Goal: Task Accomplishment & Management: Manage account settings

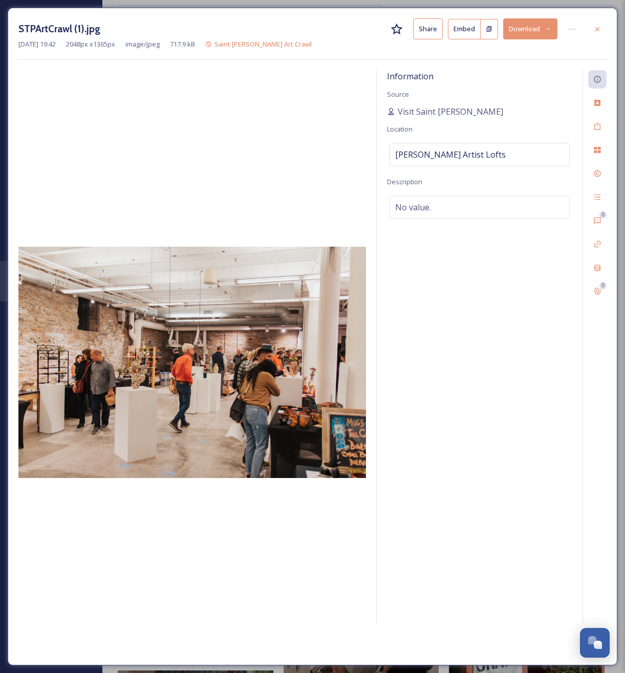
scroll to position [1743, 0]
drag, startPoint x: 607, startPoint y: 31, endPoint x: 598, endPoint y: 31, distance: 8.7
click at [605, 31] on div "STPArtCrawl (1).jpg Share Embed Download Oct 04 2024 19:42 2048 px x 1365 px im…" at bounding box center [312, 336] width 609 height 657
click at [595, 31] on icon at bounding box center [597, 29] width 8 height 8
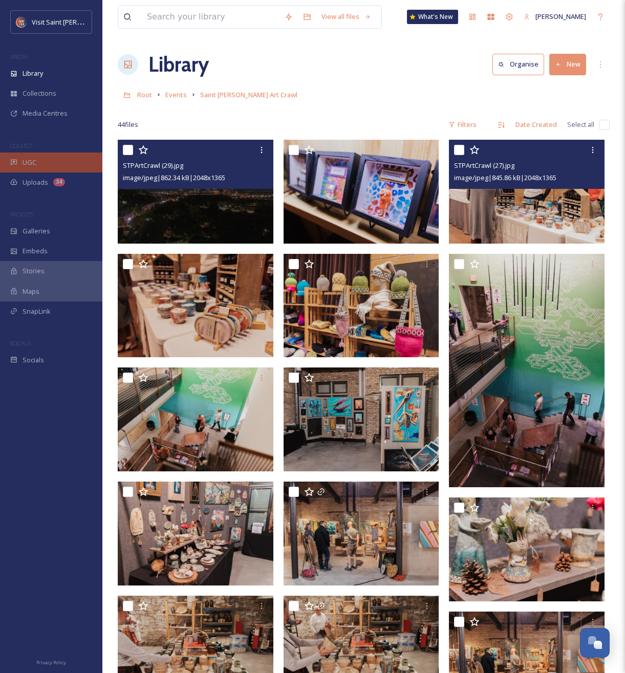
click at [46, 163] on div "UGC" at bounding box center [51, 162] width 102 height 20
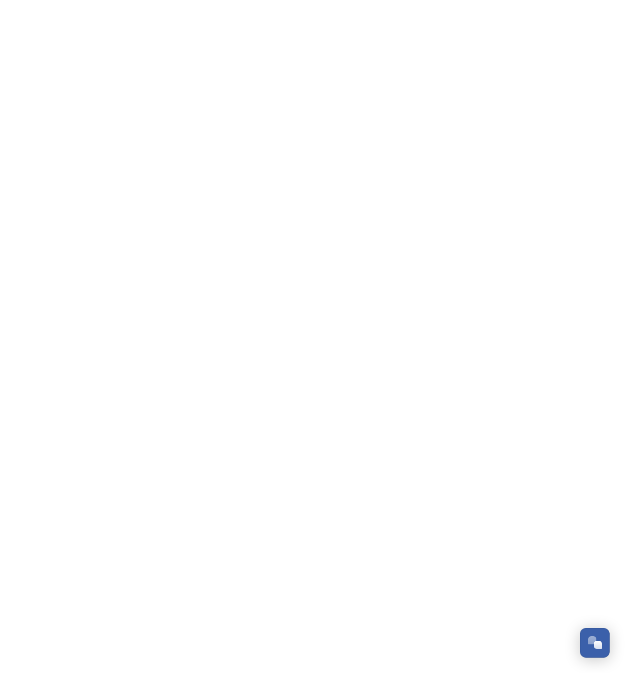
scroll to position [1783, 0]
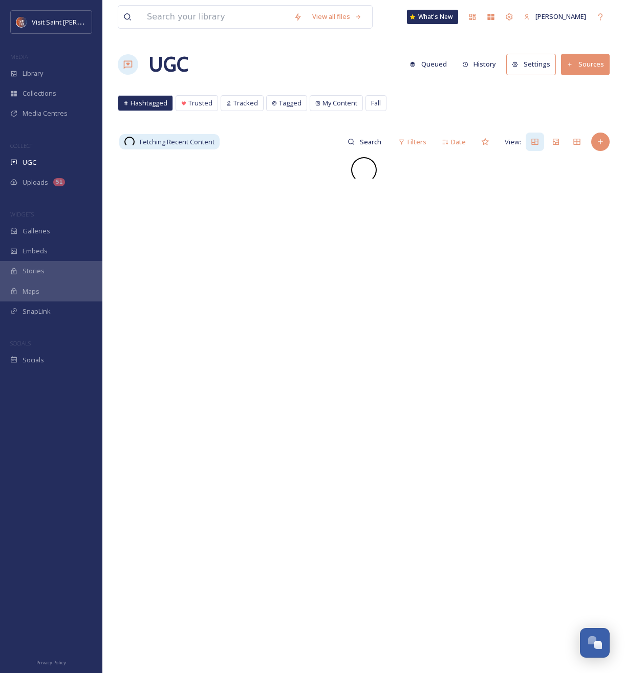
click at [547, 67] on button "Settings" at bounding box center [531, 64] width 50 height 21
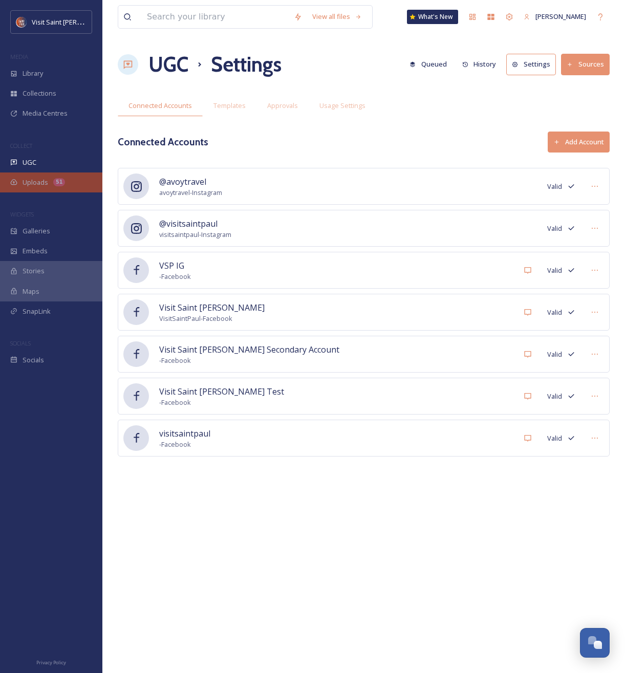
click at [24, 183] on span "Uploads" at bounding box center [36, 183] width 26 height 10
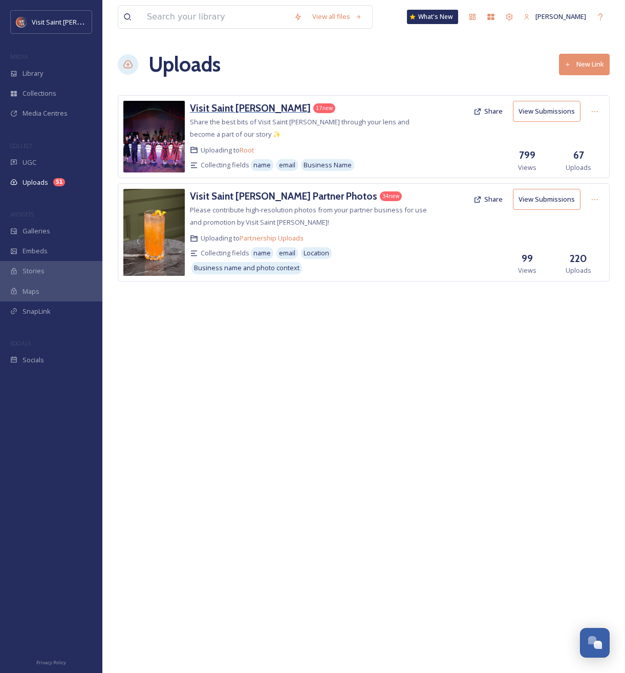
click at [234, 111] on h3 "Visit Saint [PERSON_NAME]" at bounding box center [250, 108] width 121 height 12
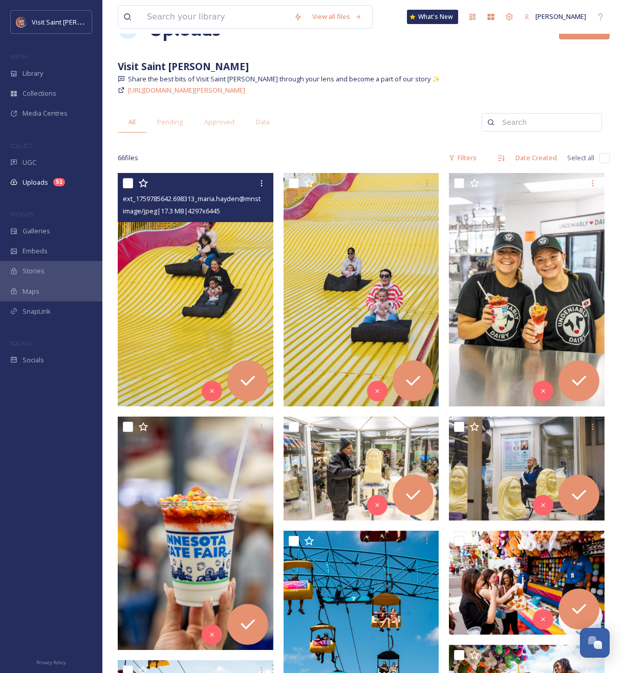
scroll to position [48, 0]
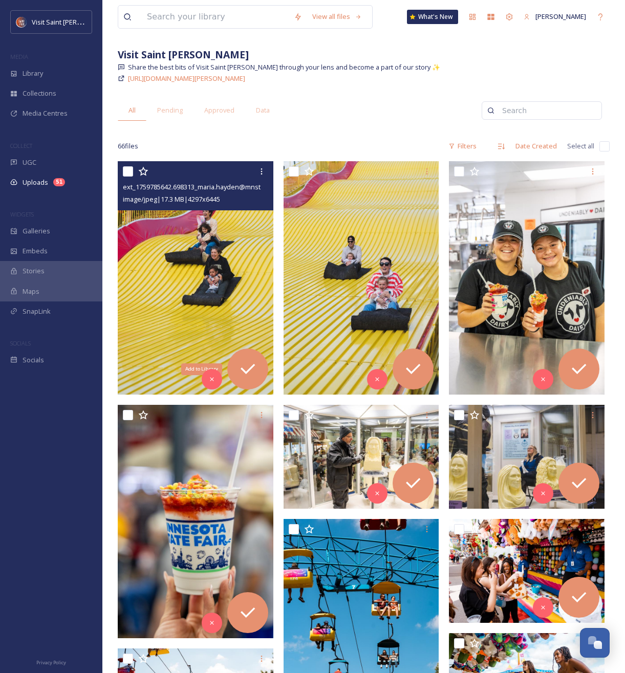
drag, startPoint x: 252, startPoint y: 366, endPoint x: 273, endPoint y: 364, distance: 21.5
click at [252, 366] on icon at bounding box center [247, 369] width 14 height 10
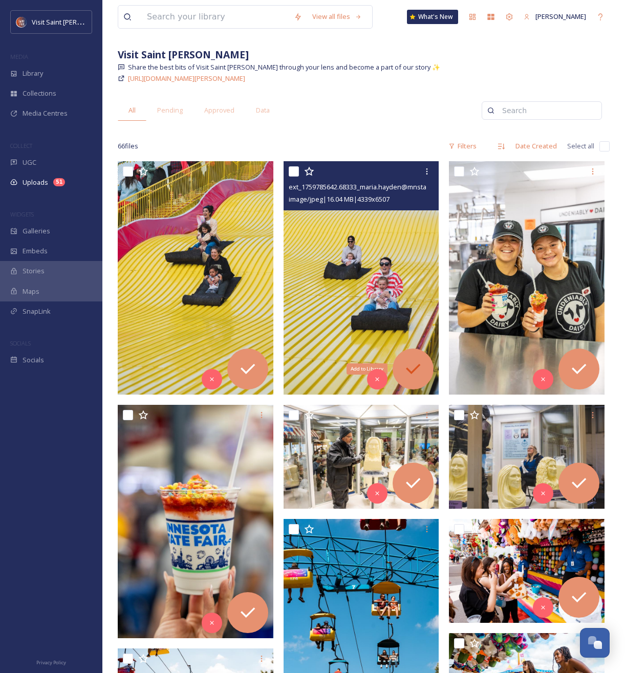
click at [423, 367] on div "Add to Library" at bounding box center [412, 368] width 41 height 41
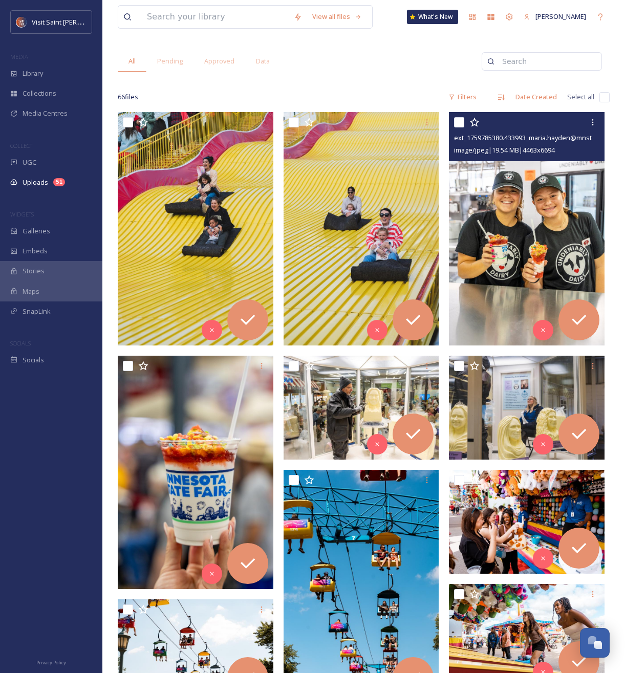
scroll to position [117, 0]
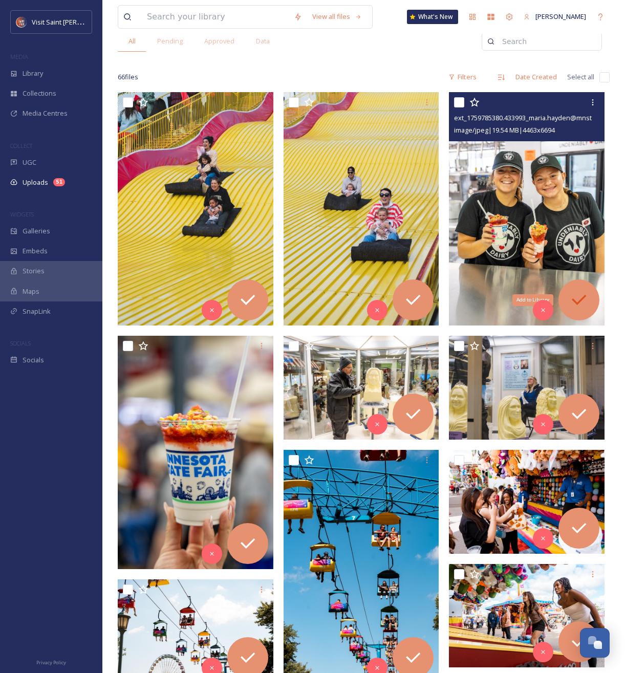
click at [585, 301] on icon at bounding box center [578, 300] width 20 height 20
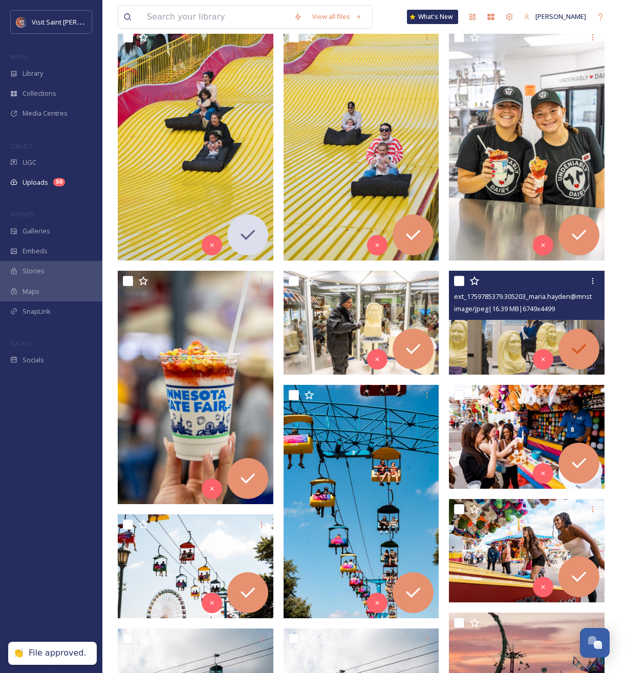
scroll to position [182, 0]
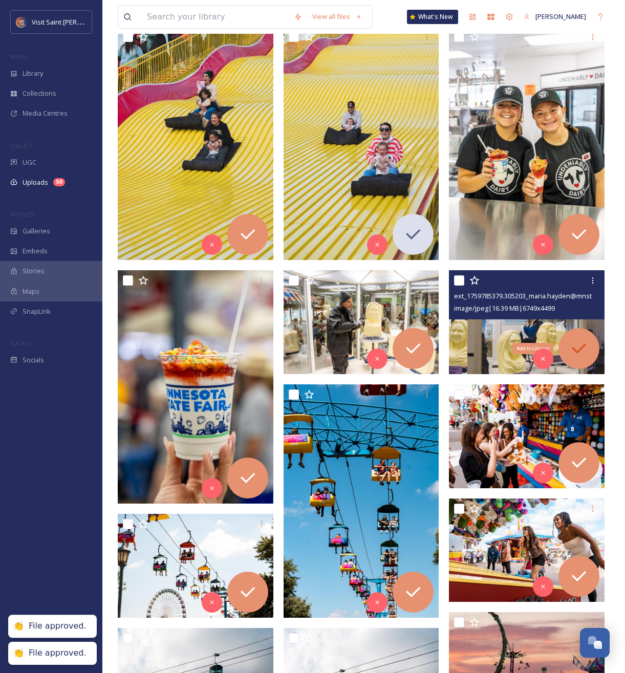
click at [580, 350] on icon at bounding box center [578, 348] width 20 height 20
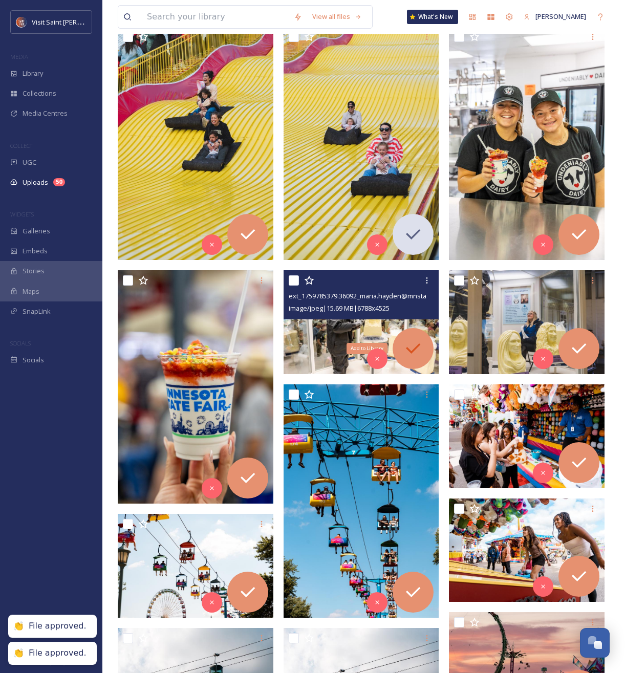
click at [412, 356] on icon at bounding box center [413, 348] width 20 height 20
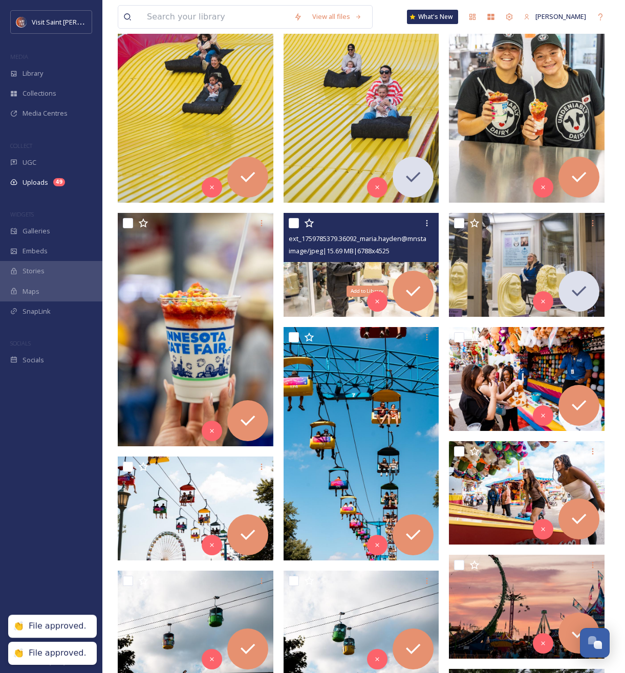
scroll to position [331, 0]
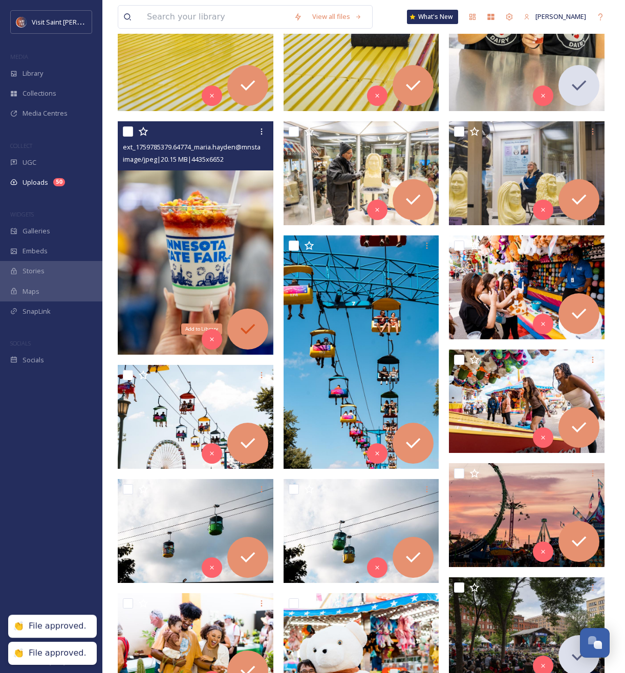
click at [257, 323] on icon at bounding box center [247, 329] width 20 height 20
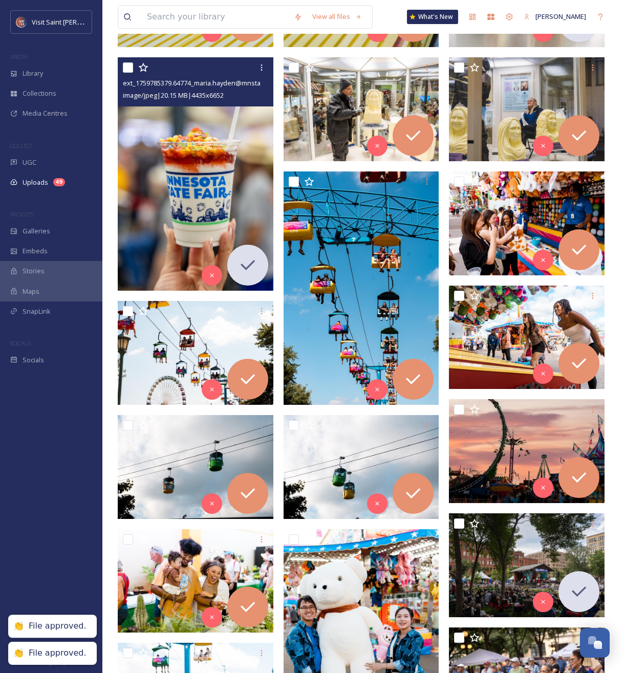
scroll to position [400, 0]
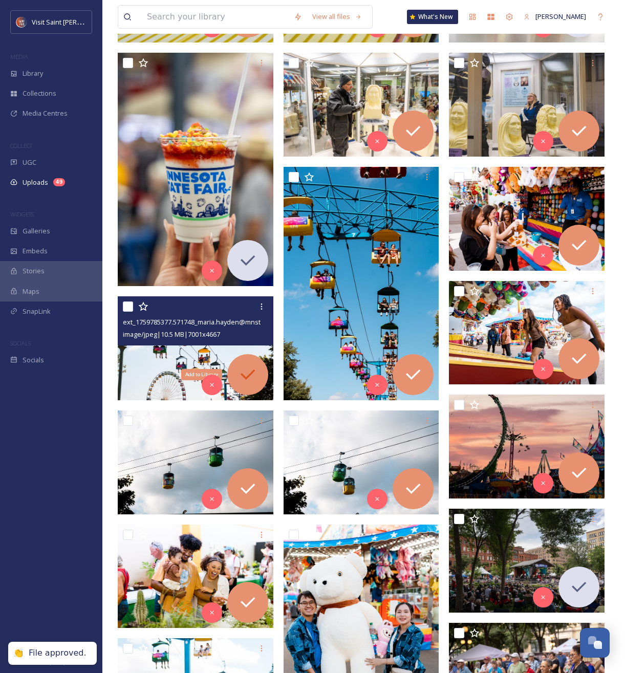
click at [264, 373] on div "Add to Library" at bounding box center [247, 374] width 41 height 41
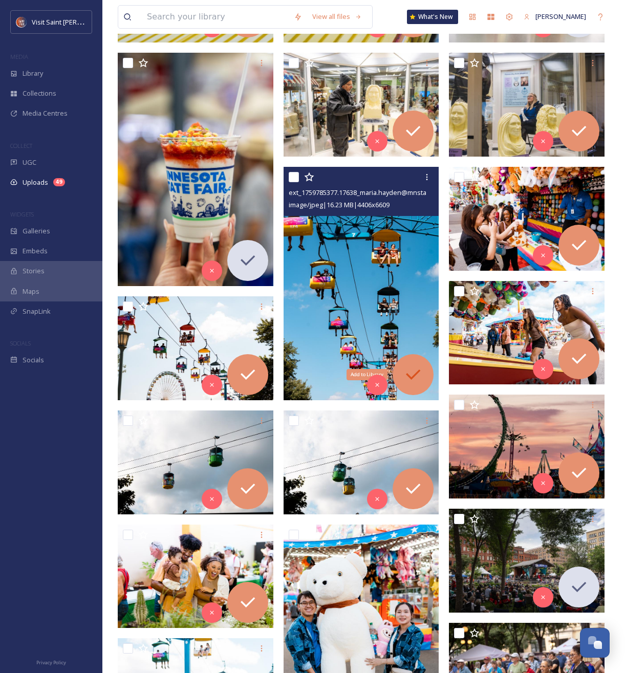
click at [426, 372] on div "Add to Library" at bounding box center [412, 374] width 41 height 41
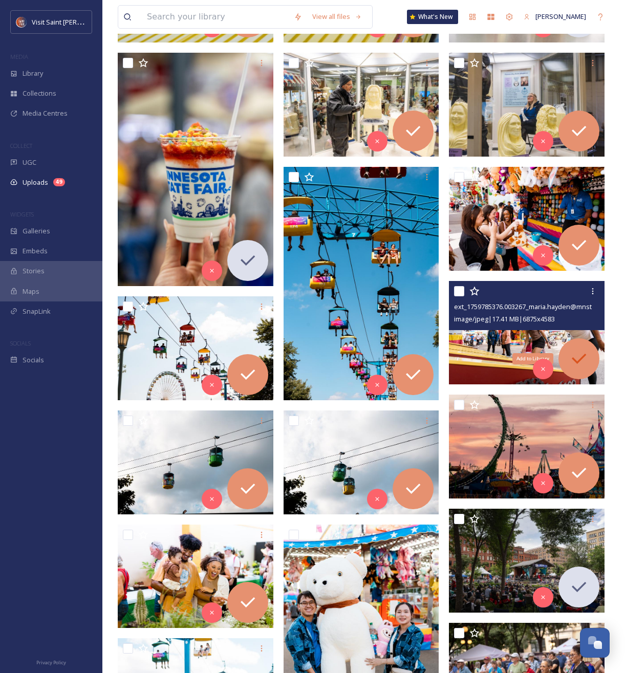
click at [575, 350] on icon at bounding box center [578, 358] width 20 height 20
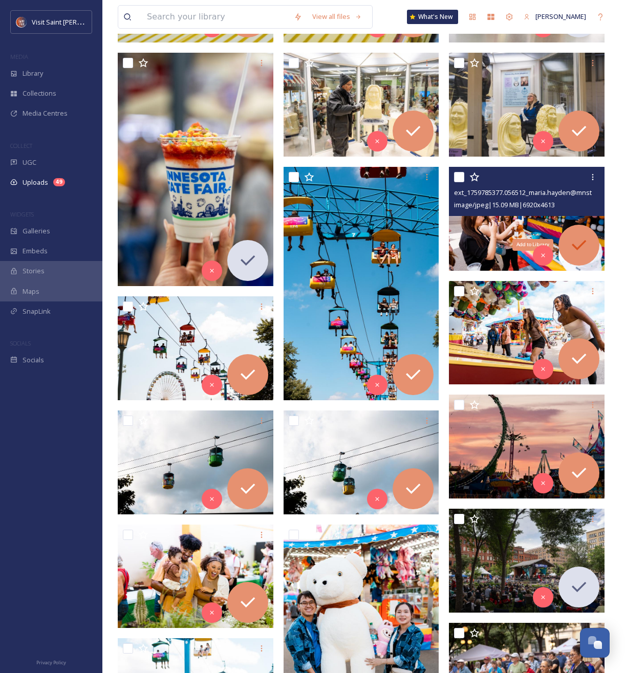
click at [576, 244] on icon at bounding box center [578, 245] width 20 height 20
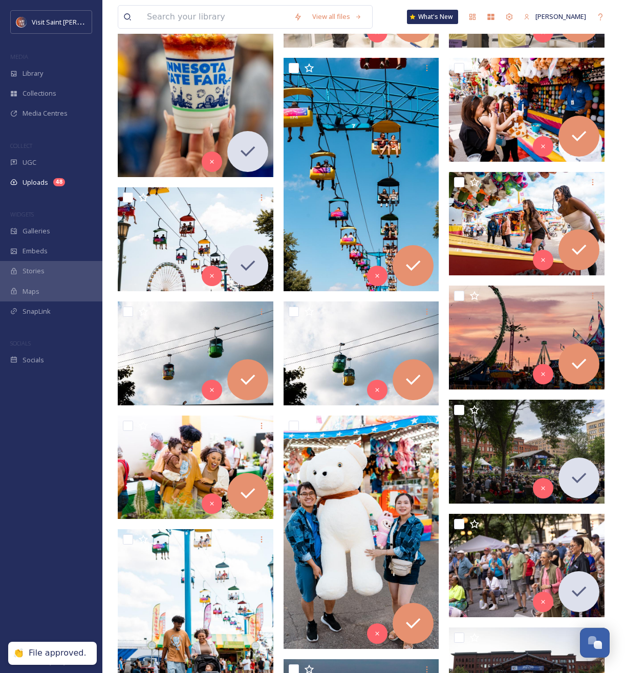
scroll to position [517, 0]
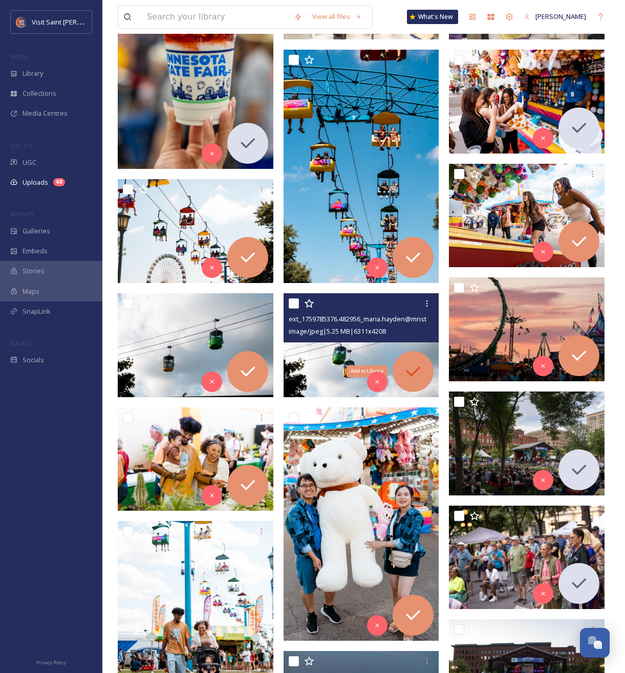
click at [414, 368] on icon at bounding box center [413, 371] width 20 height 20
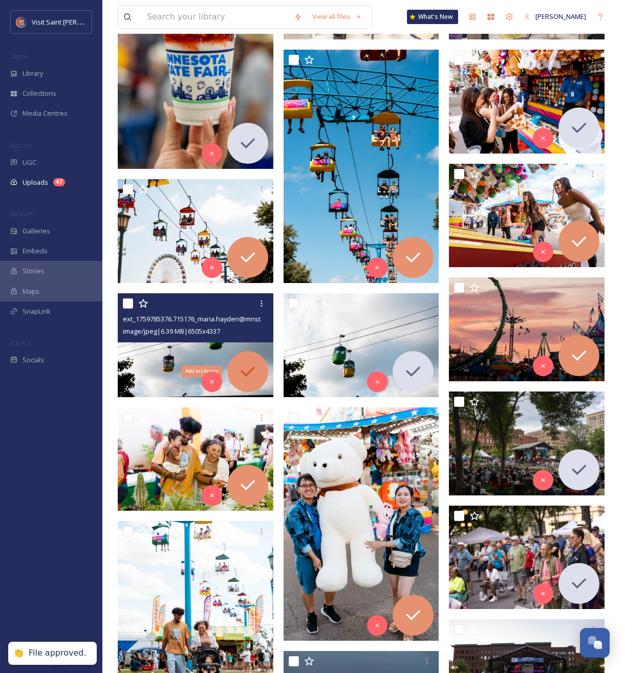
click at [259, 370] on div "Add to Library" at bounding box center [247, 371] width 41 height 41
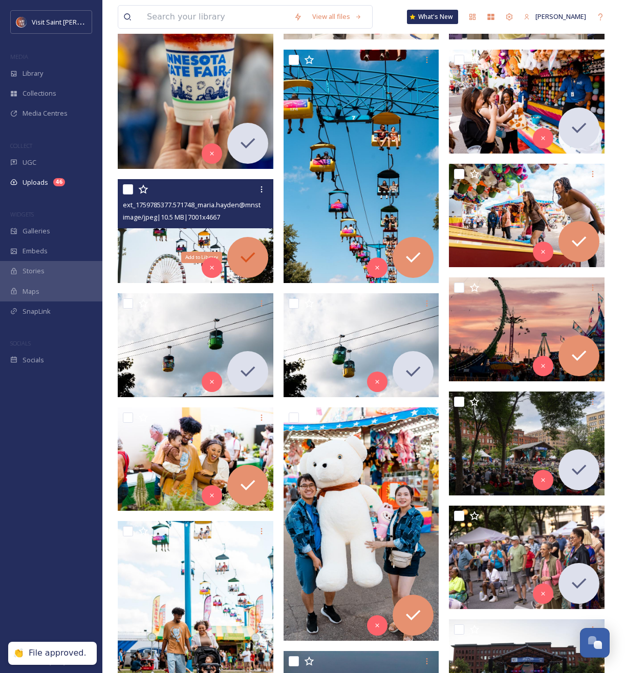
click at [250, 265] on icon at bounding box center [247, 257] width 20 height 20
click at [250, 254] on icon at bounding box center [247, 257] width 20 height 20
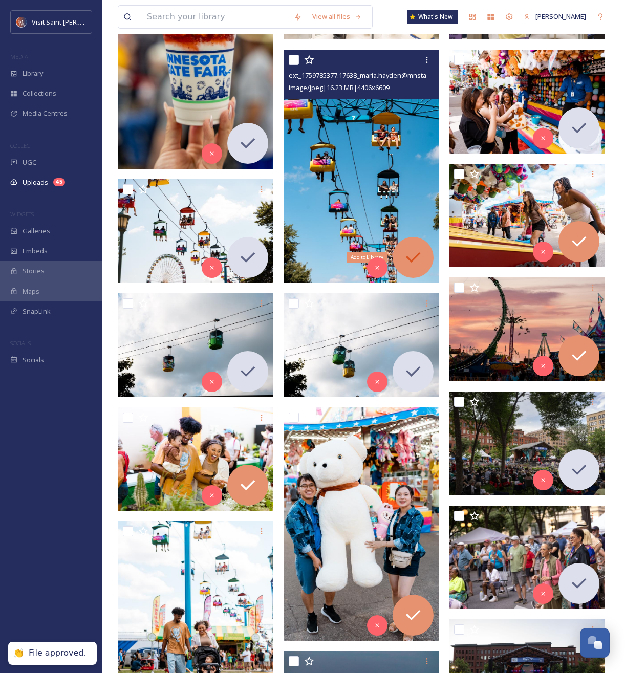
click at [430, 250] on div "Add to Library" at bounding box center [412, 257] width 41 height 41
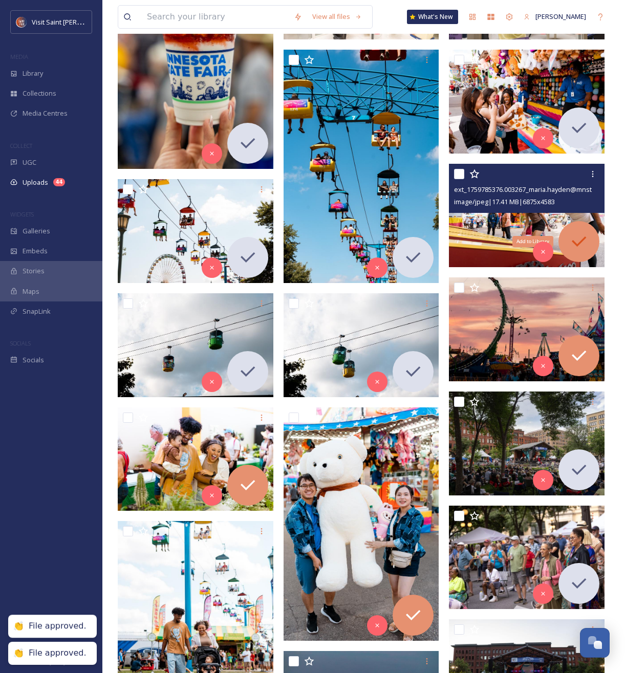
click at [569, 235] on icon at bounding box center [578, 241] width 20 height 20
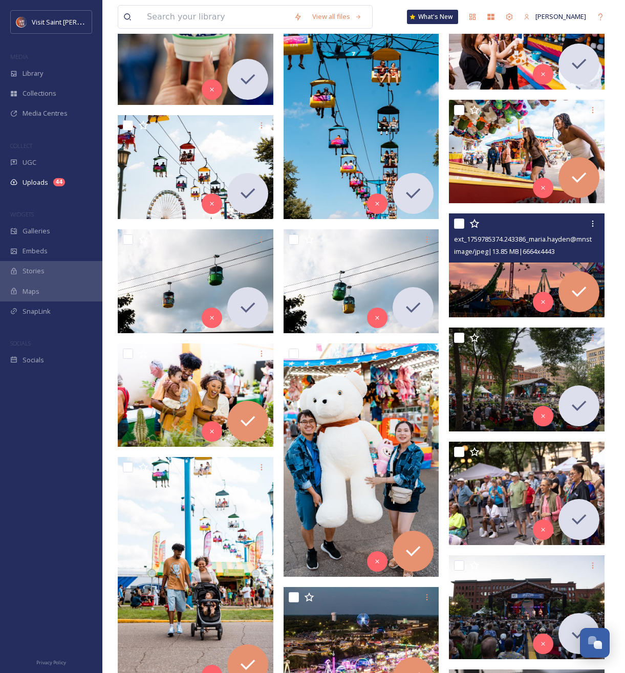
scroll to position [582, 0]
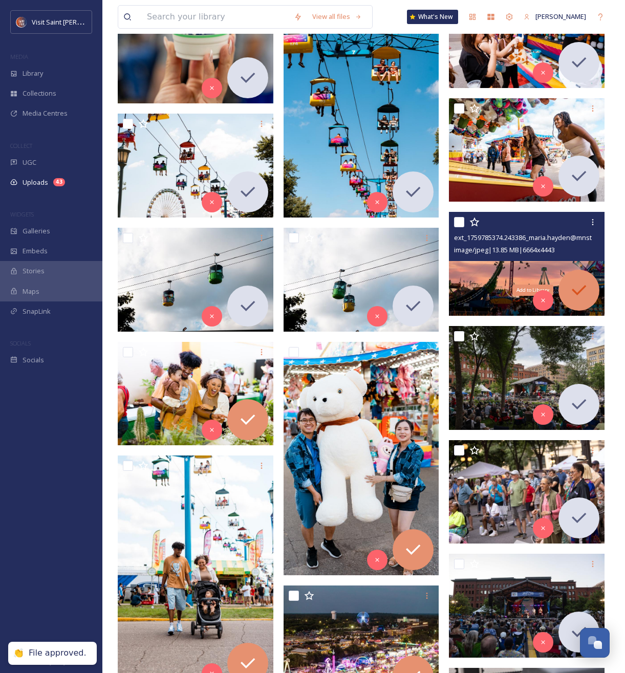
click at [572, 289] on icon at bounding box center [578, 290] width 20 height 20
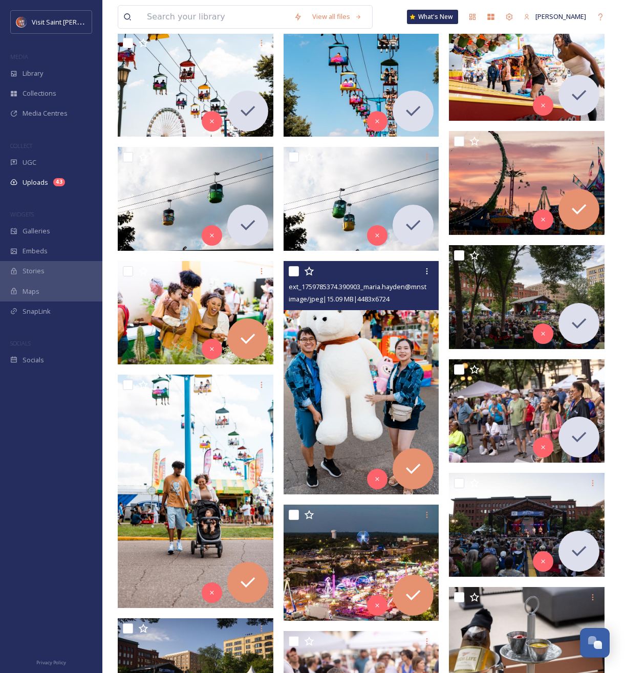
scroll to position [664, 0]
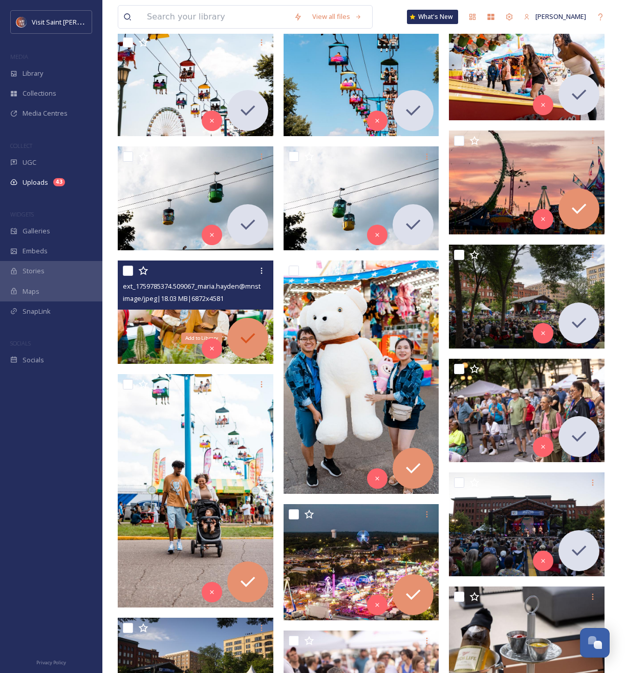
click at [255, 339] on icon at bounding box center [247, 338] width 20 height 20
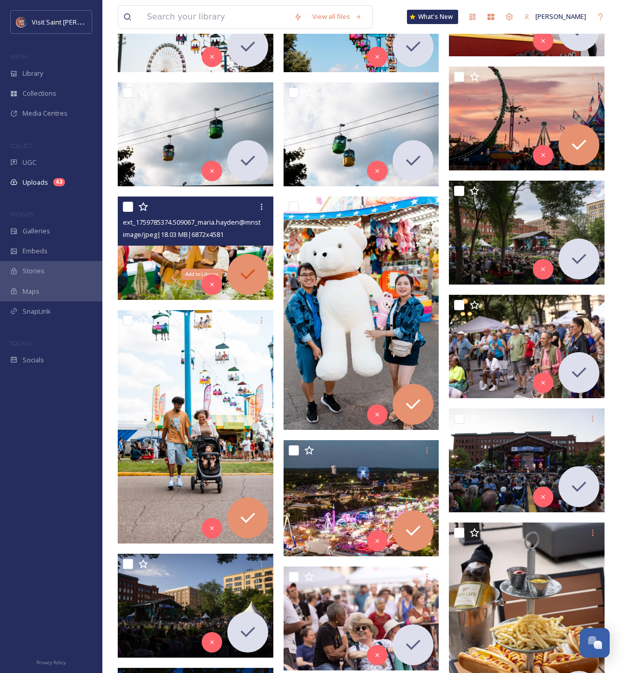
scroll to position [732, 0]
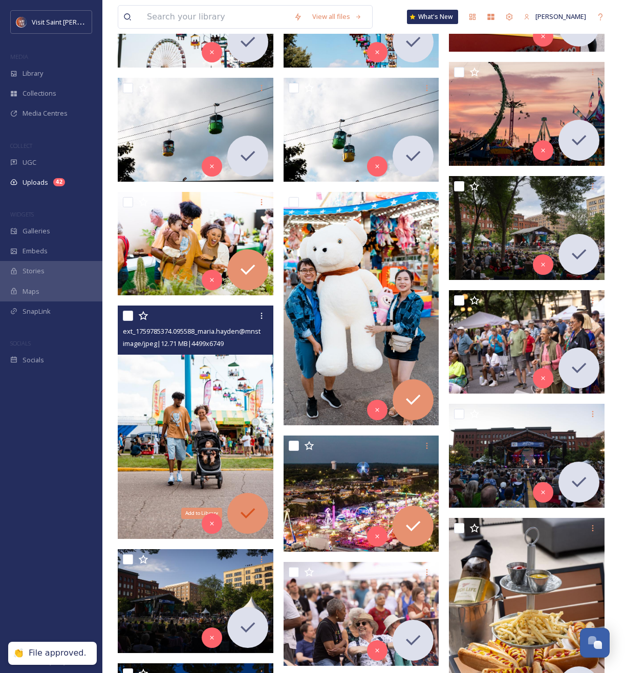
click at [243, 519] on icon at bounding box center [247, 513] width 20 height 20
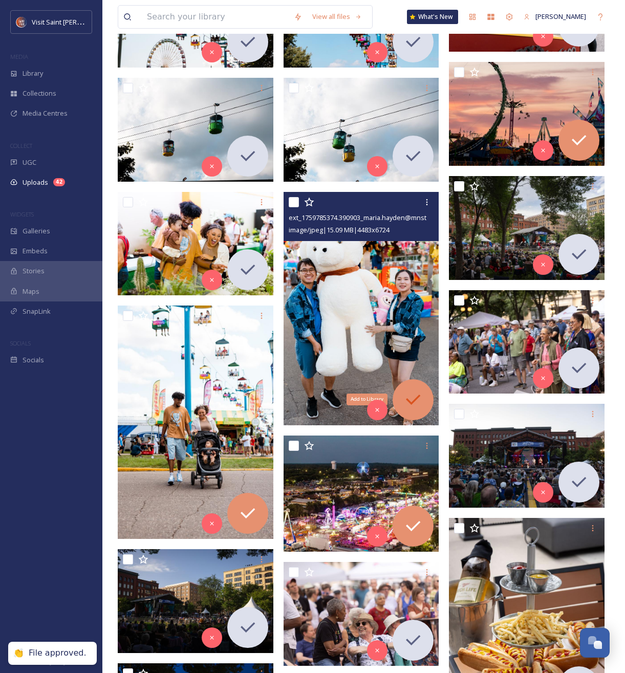
click at [409, 404] on icon at bounding box center [413, 399] width 20 height 20
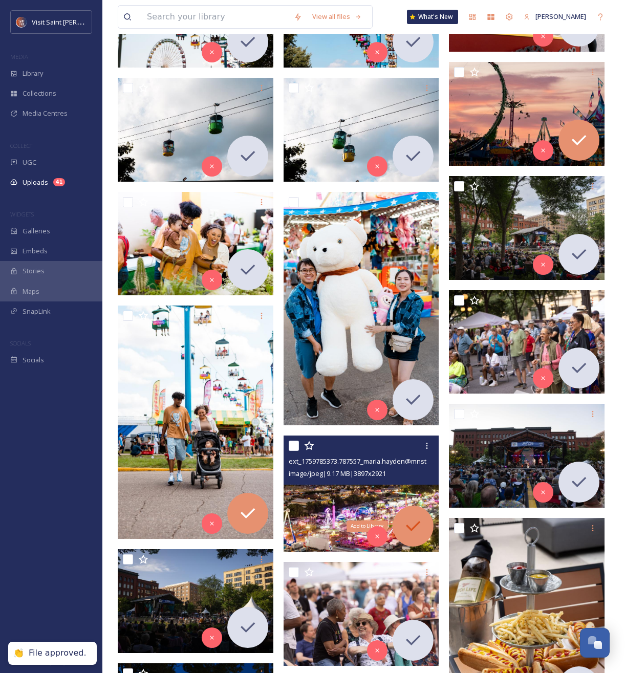
click at [408, 525] on icon at bounding box center [413, 526] width 20 height 20
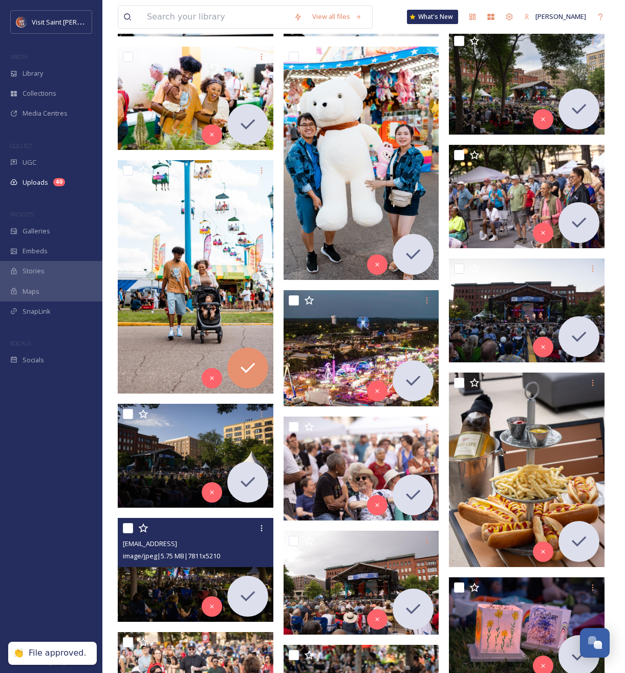
scroll to position [874, 0]
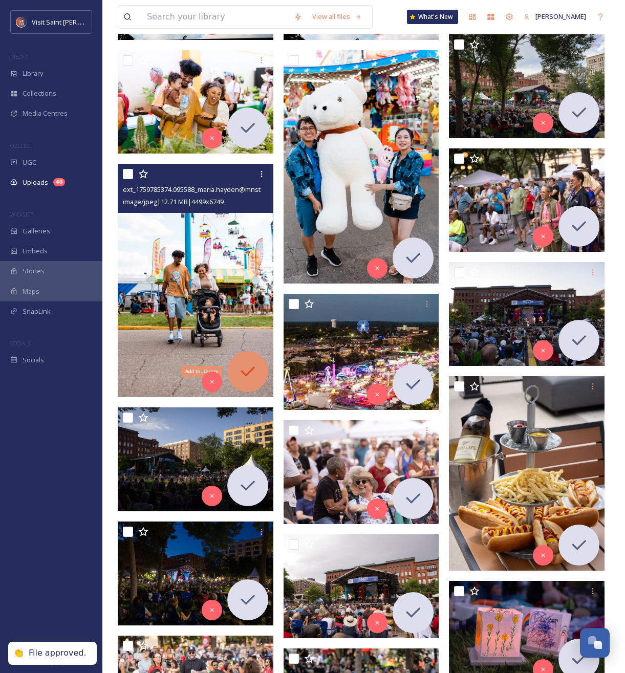
click at [254, 372] on icon at bounding box center [247, 371] width 20 height 20
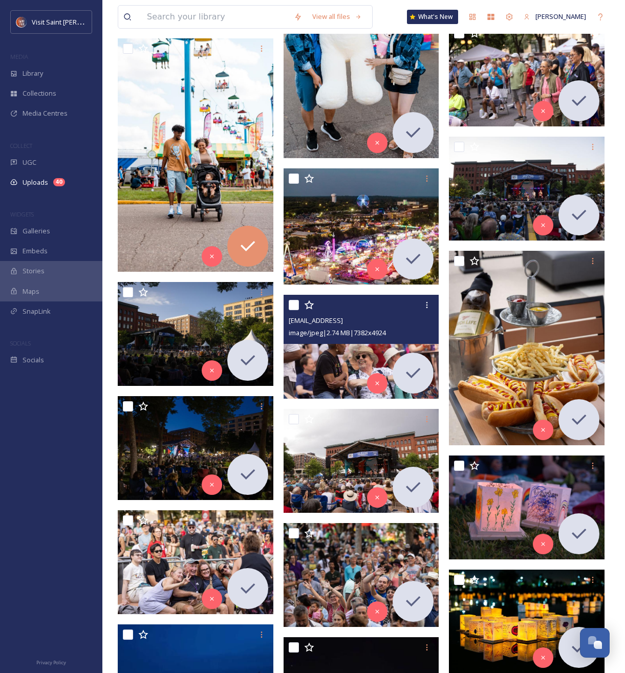
scroll to position [965, 0]
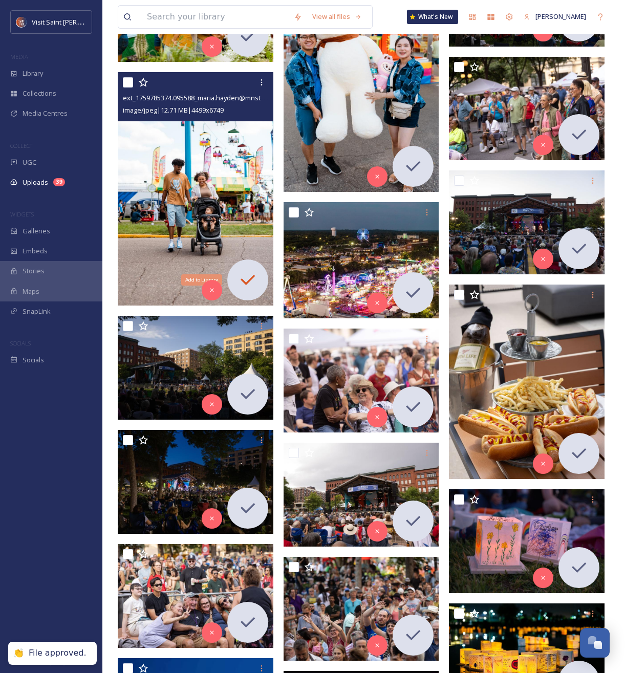
click at [237, 276] on icon at bounding box center [247, 280] width 20 height 20
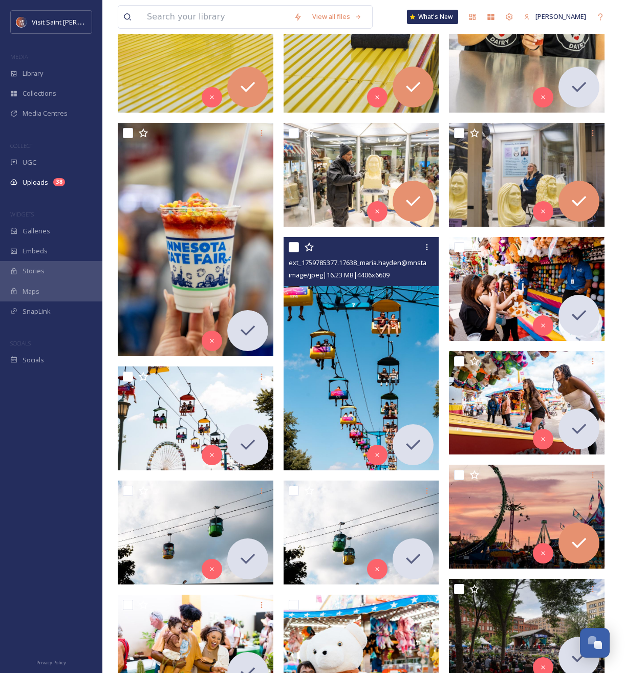
scroll to position [0, 0]
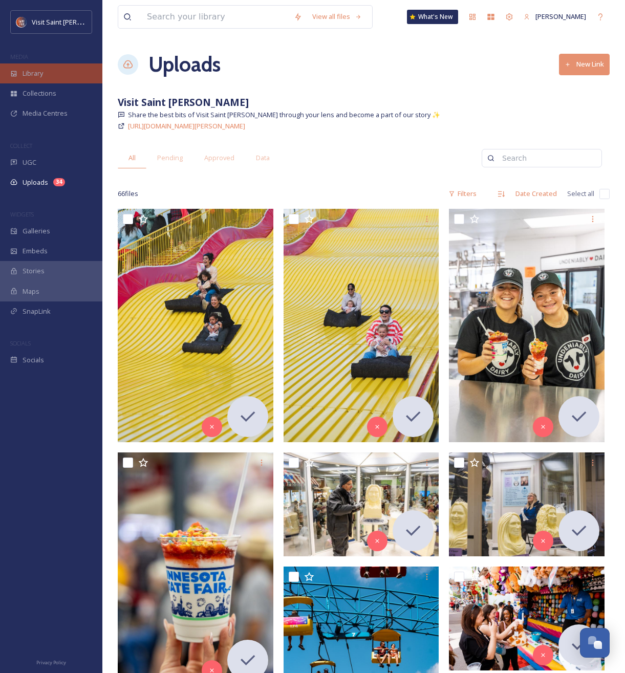
click at [34, 80] on div "Library" at bounding box center [51, 73] width 102 height 20
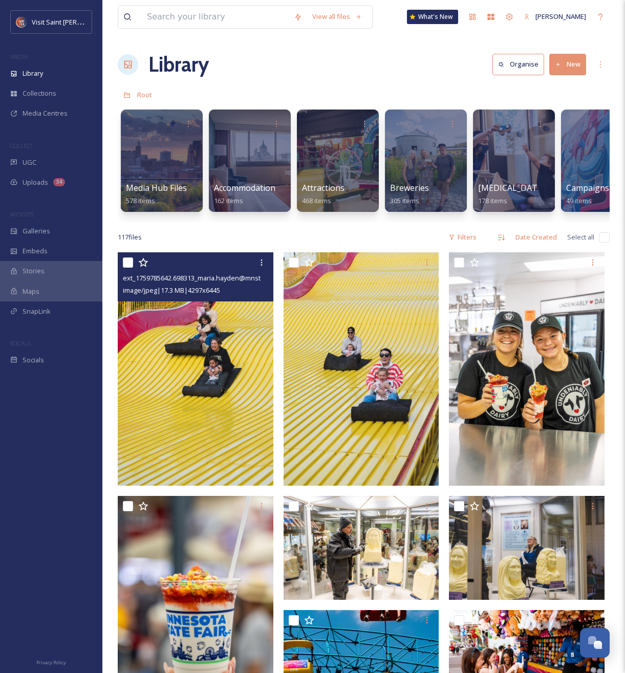
click at [130, 257] on input "checkbox" at bounding box center [128, 262] width 10 height 10
checkbox input "true"
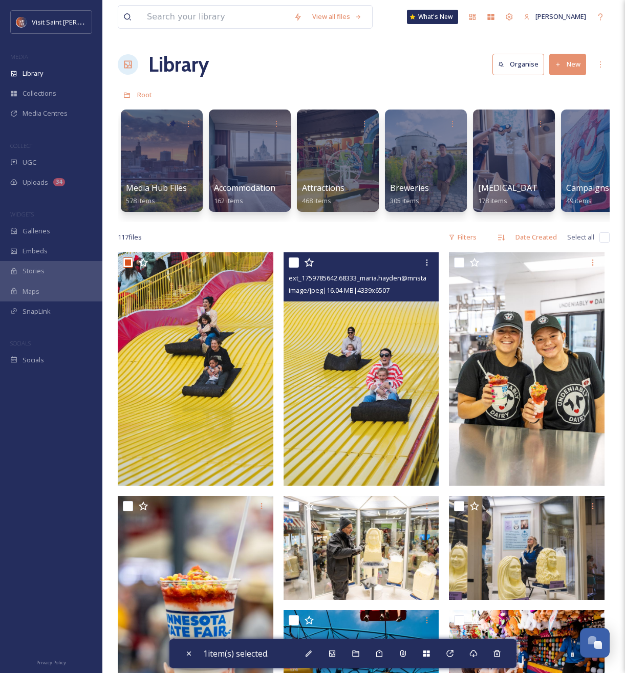
drag, startPoint x: 288, startPoint y: 262, endPoint x: 296, endPoint y: 263, distance: 8.8
click at [288, 261] on div "ext_1759785642.68333_maria.hayden@mnstatefair.org-MNSFKickOff2025Faves-[PERSON_…" at bounding box center [361, 276] width 156 height 49
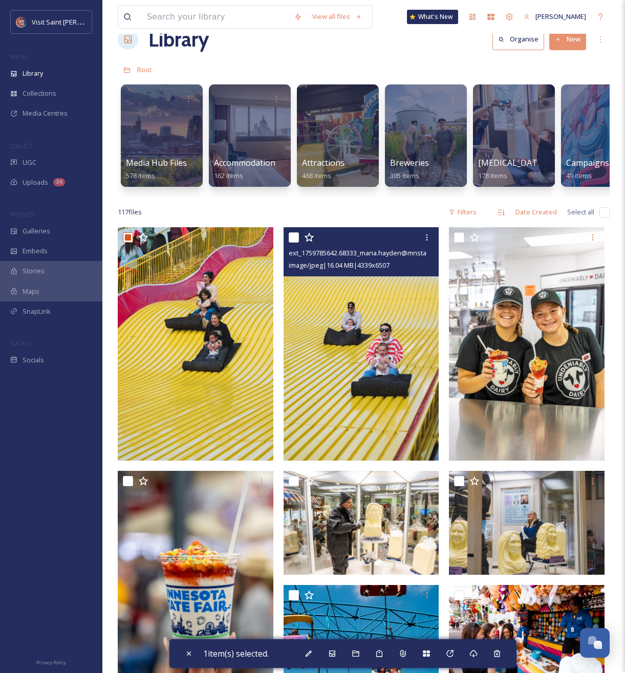
scroll to position [26, 0]
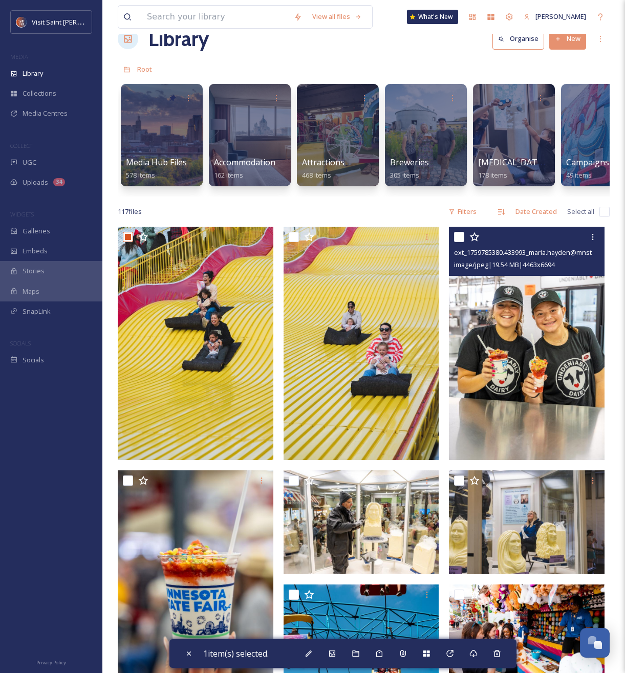
click at [465, 236] on div at bounding box center [528, 237] width 148 height 18
click at [459, 239] on input "checkbox" at bounding box center [459, 237] width 10 height 10
checkbox input "true"
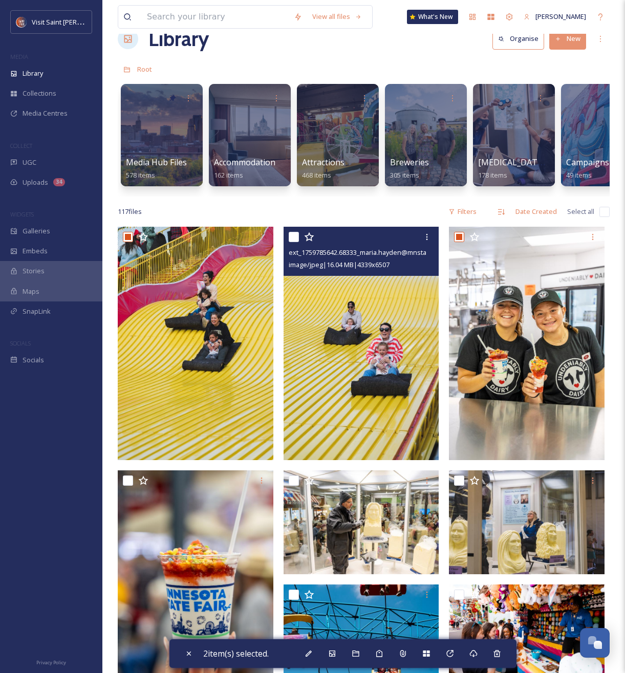
click at [290, 237] on input "checkbox" at bounding box center [294, 237] width 10 height 10
checkbox input "true"
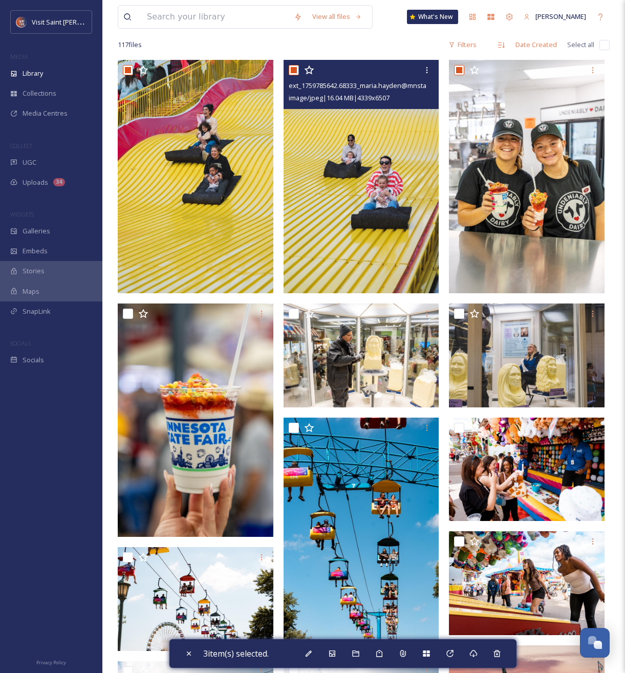
scroll to position [223, 0]
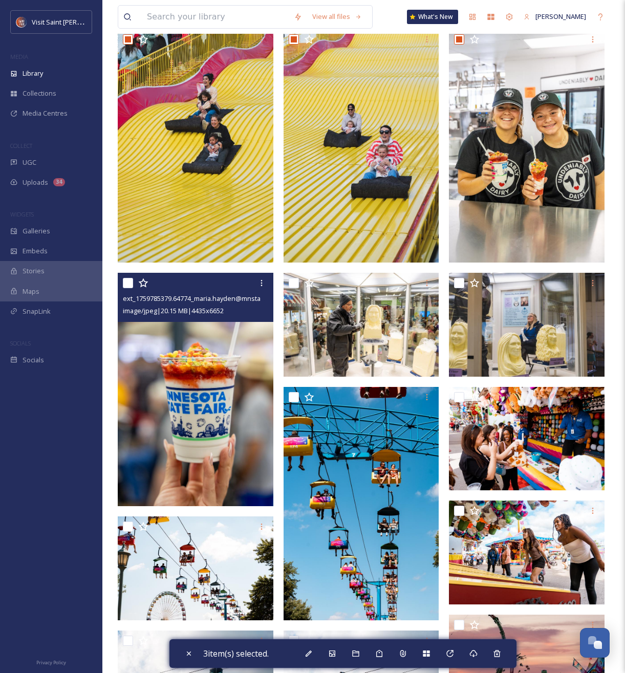
drag, startPoint x: 130, startPoint y: 281, endPoint x: 193, endPoint y: 278, distance: 63.0
click at [130, 281] on input "checkbox" at bounding box center [128, 283] width 10 height 10
checkbox input "true"
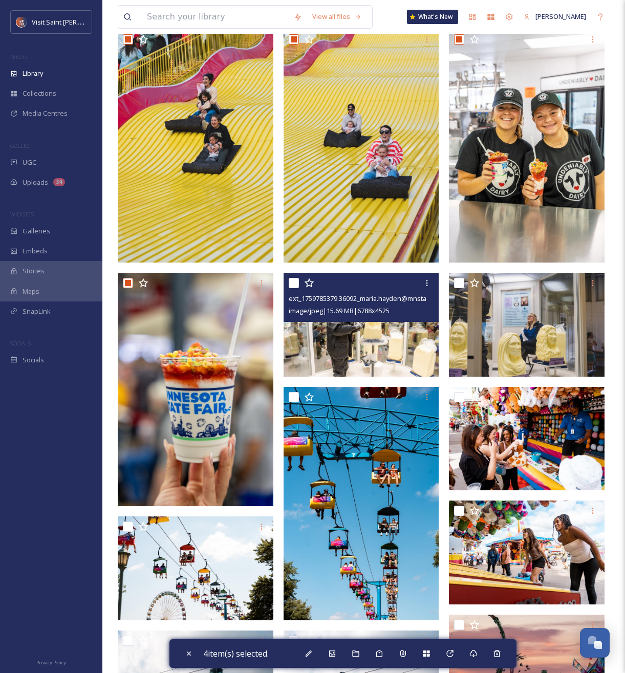
drag, startPoint x: 291, startPoint y: 283, endPoint x: 448, endPoint y: 302, distance: 157.7
click at [292, 283] on input "checkbox" at bounding box center [294, 283] width 10 height 10
checkbox input "true"
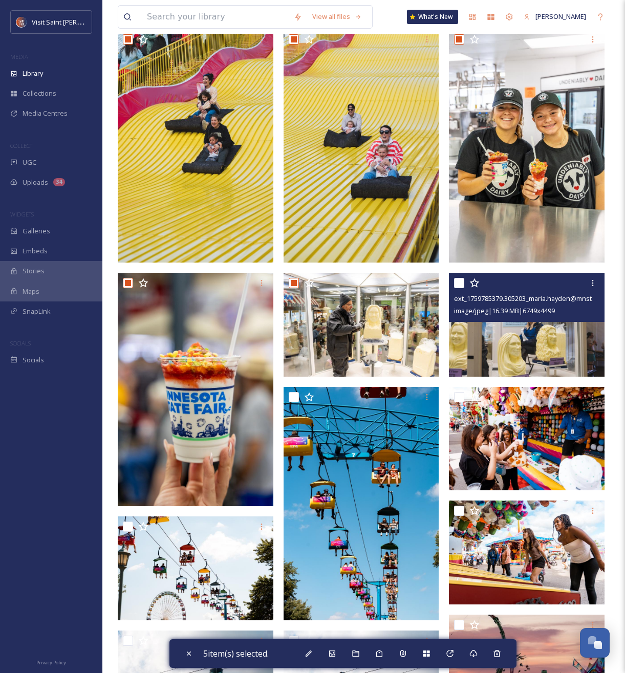
click at [464, 286] on input "checkbox" at bounding box center [459, 283] width 10 height 10
checkbox input "true"
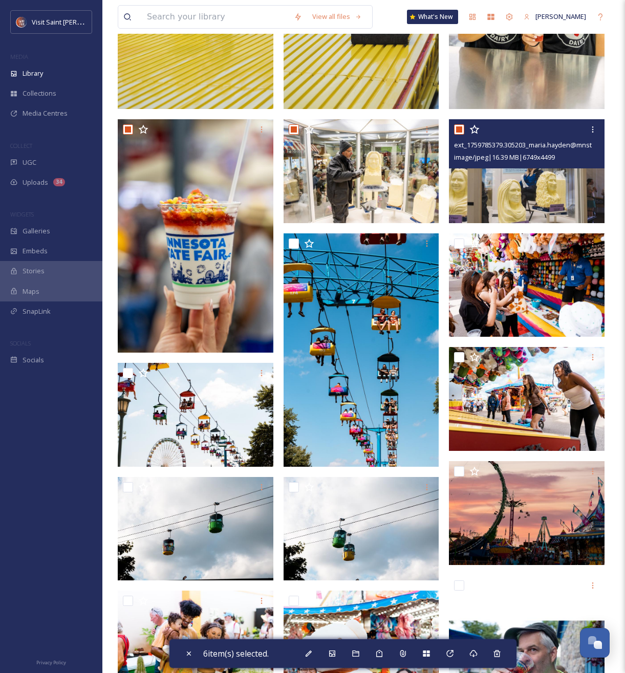
scroll to position [400, 0]
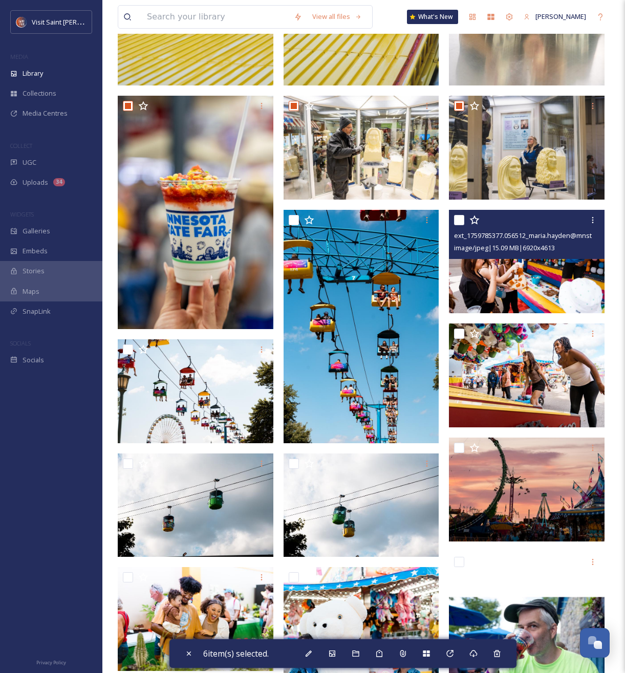
drag, startPoint x: 458, startPoint y: 221, endPoint x: 437, endPoint y: 225, distance: 21.4
click at [458, 221] on input "checkbox" at bounding box center [459, 220] width 10 height 10
checkbox input "true"
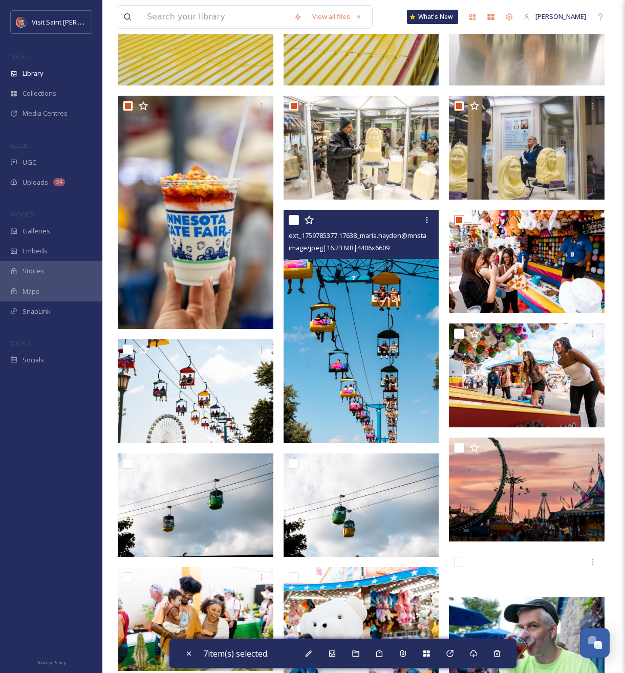
click at [289, 222] on input "checkbox" at bounding box center [294, 220] width 10 height 10
checkbox input "true"
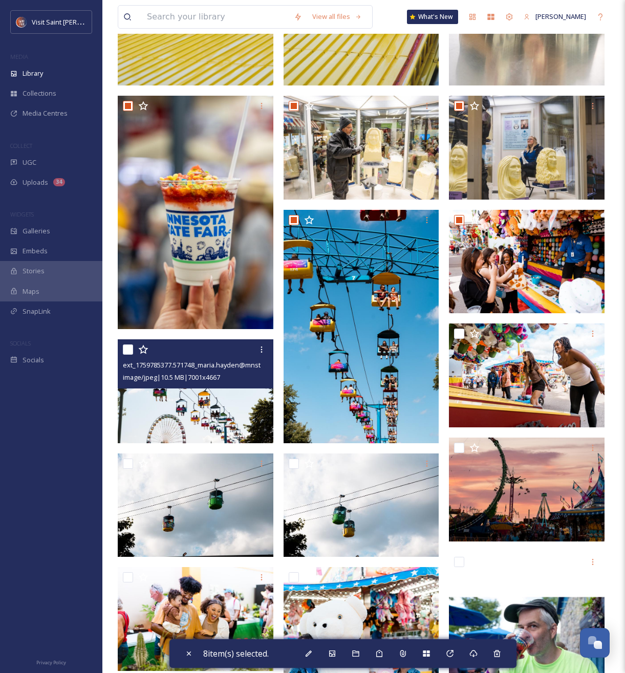
drag, startPoint x: 129, startPoint y: 353, endPoint x: 255, endPoint y: 308, distance: 133.2
click at [129, 353] on input "checkbox" at bounding box center [128, 349] width 10 height 10
checkbox input "true"
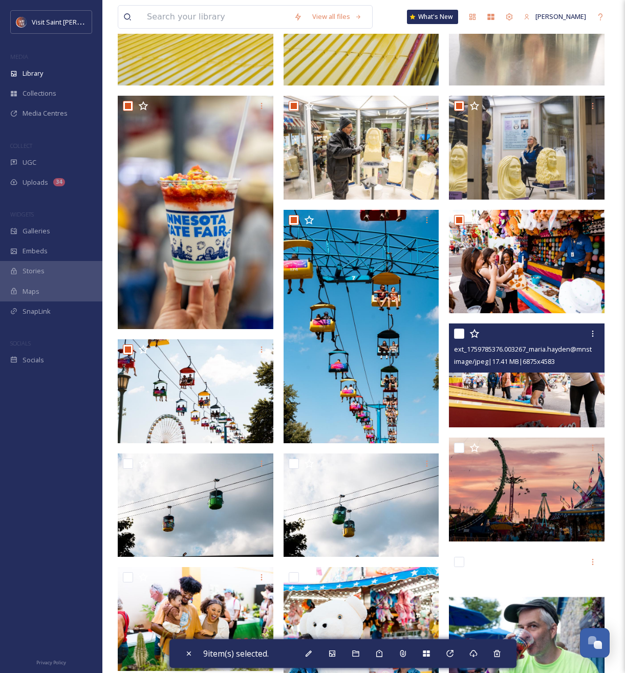
click at [462, 334] on input "checkbox" at bounding box center [459, 333] width 10 height 10
checkbox input "true"
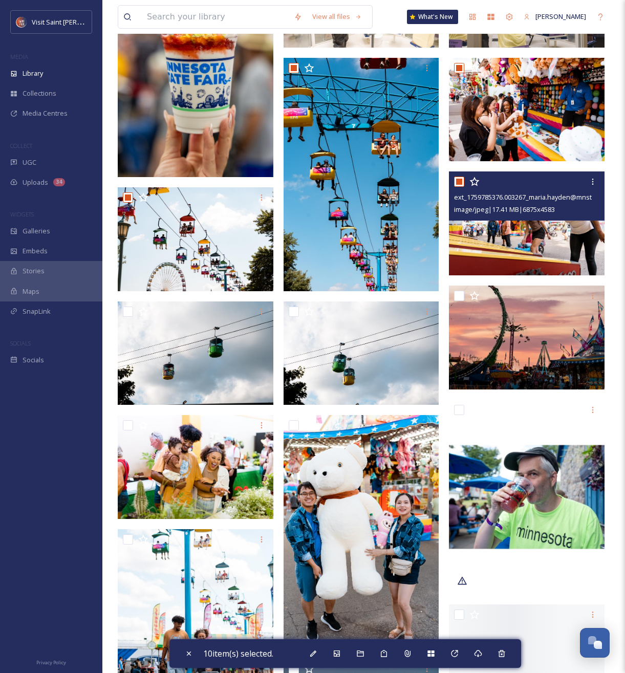
scroll to position [638, 0]
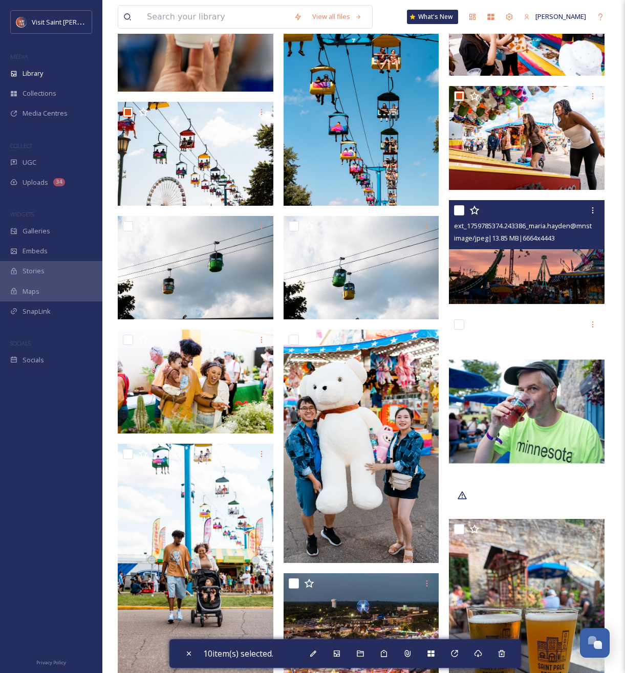
click at [459, 212] on input "checkbox" at bounding box center [459, 210] width 10 height 10
checkbox input "true"
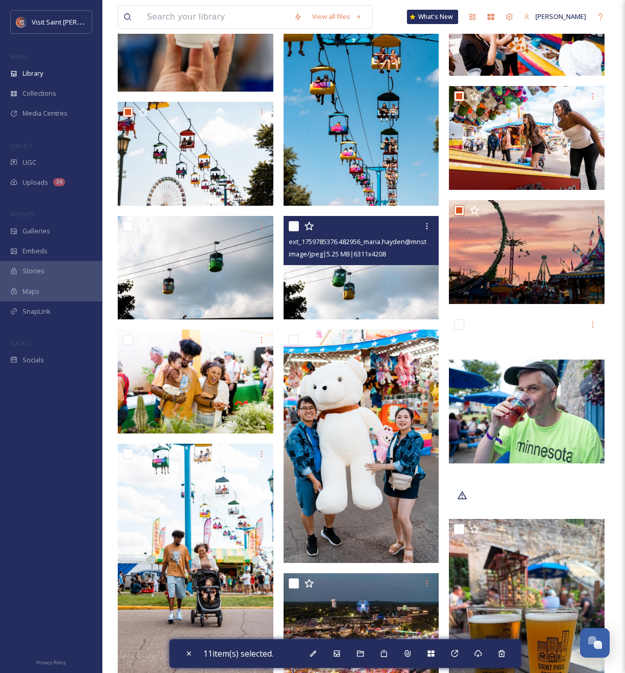
click at [292, 229] on input "checkbox" at bounding box center [294, 226] width 10 height 10
checkbox input "true"
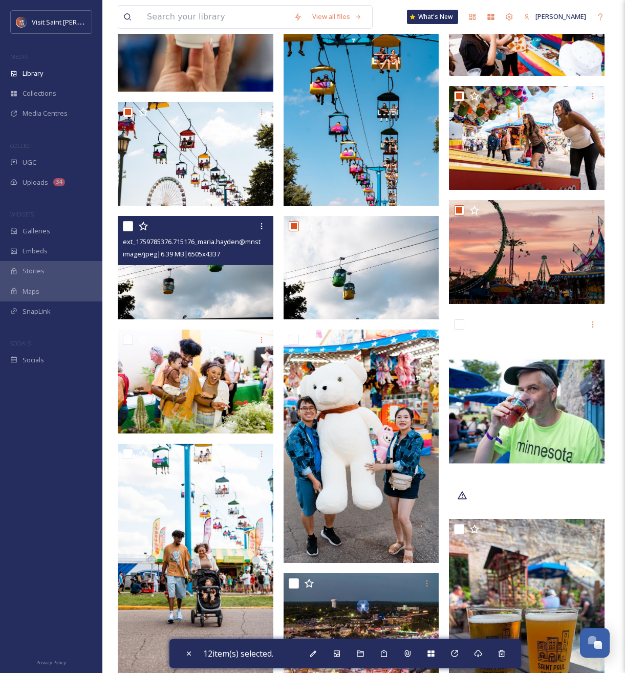
drag, startPoint x: 122, startPoint y: 225, endPoint x: 122, endPoint y: 242, distance: 16.9
click at [123, 225] on input "checkbox" at bounding box center [128, 226] width 10 height 10
checkbox input "true"
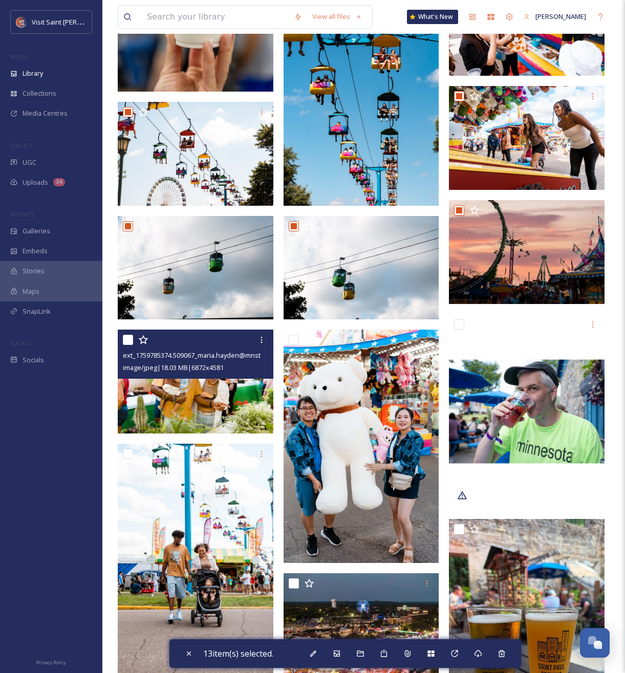
click at [129, 338] on input "checkbox" at bounding box center [128, 340] width 10 height 10
checkbox input "true"
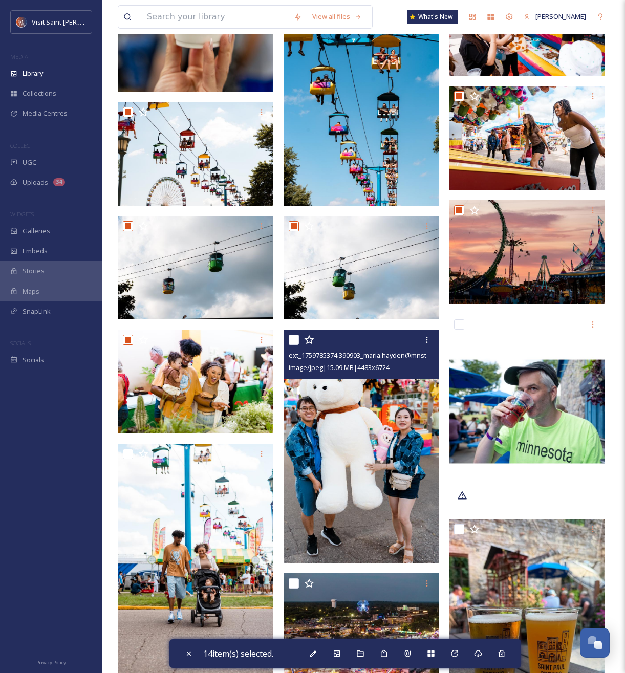
click at [292, 339] on input "checkbox" at bounding box center [294, 340] width 10 height 10
checkbox input "true"
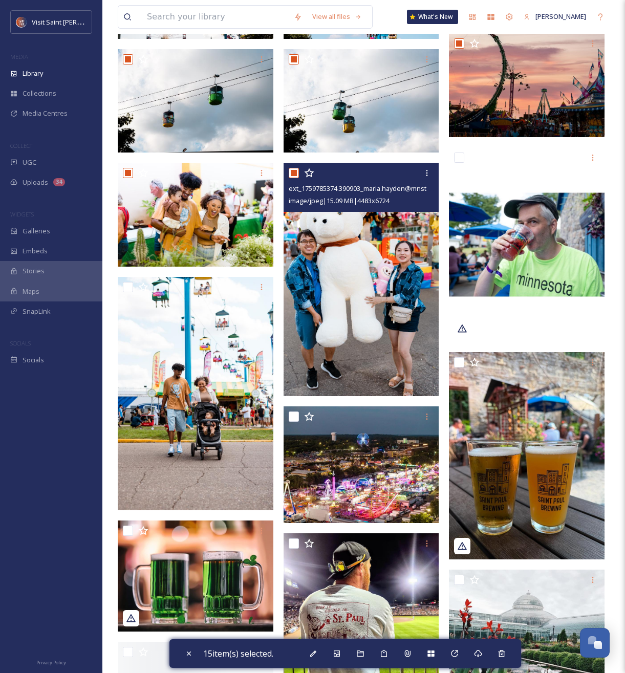
scroll to position [811, 0]
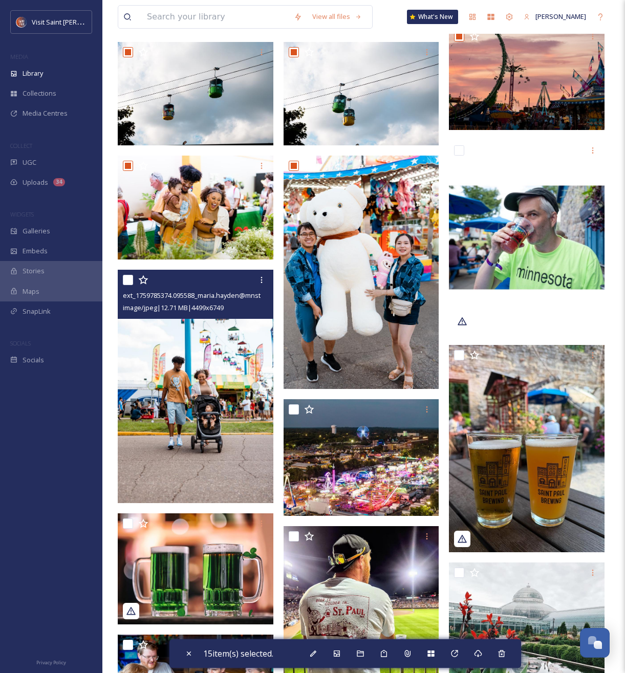
drag, startPoint x: 127, startPoint y: 279, endPoint x: 164, endPoint y: 302, distance: 43.4
click at [127, 279] on input "checkbox" at bounding box center [128, 280] width 10 height 10
checkbox input "true"
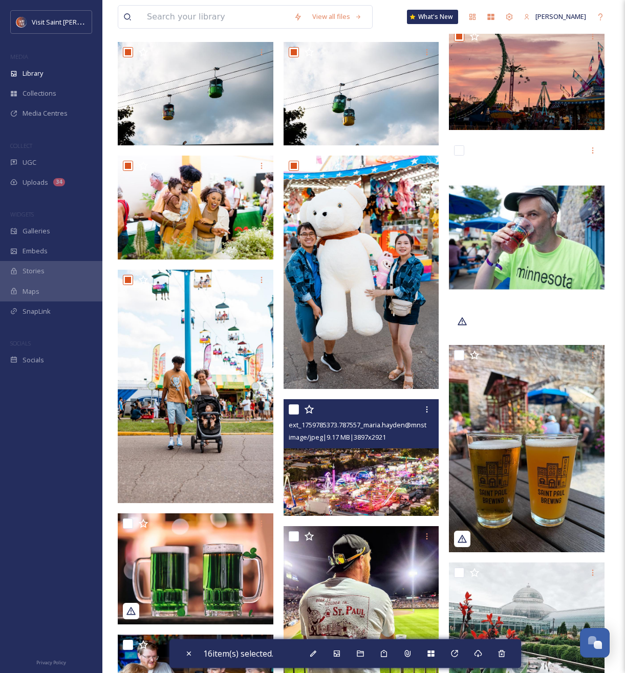
click at [294, 407] on input "checkbox" at bounding box center [294, 409] width 10 height 10
checkbox input "true"
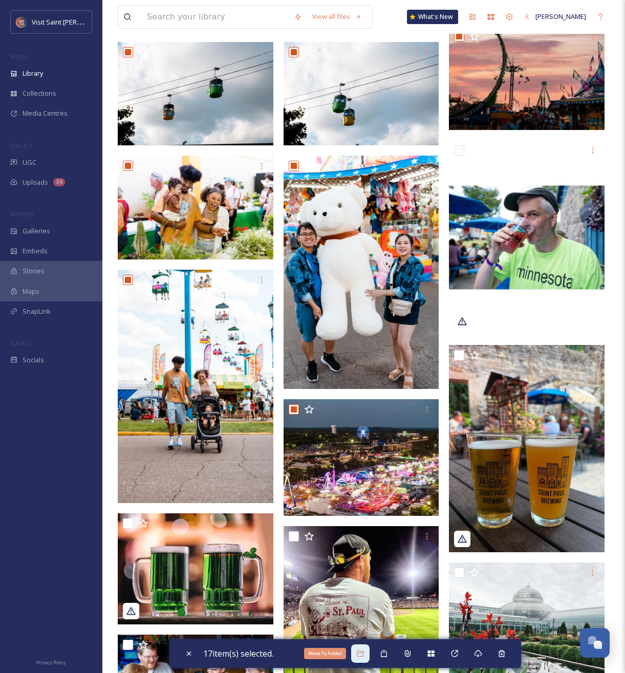
click at [361, 652] on icon at bounding box center [360, 653] width 7 height 6
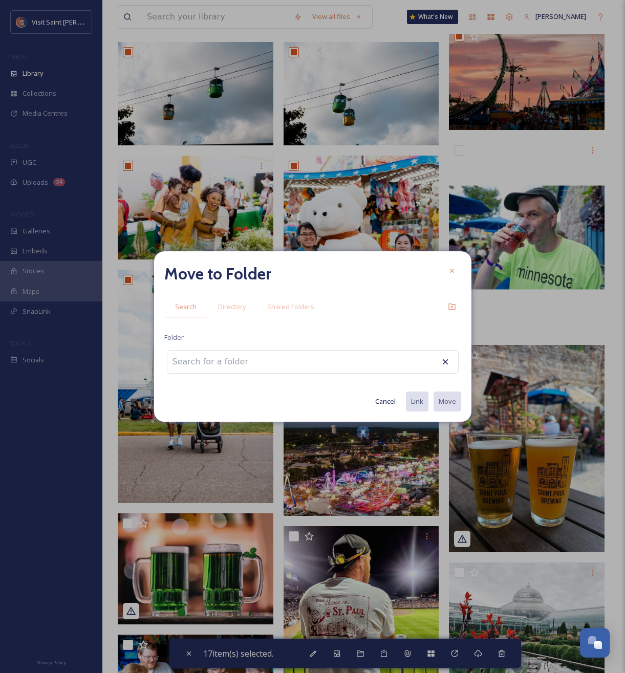
click at [278, 358] on div at bounding box center [313, 362] width 292 height 24
click at [240, 362] on input at bounding box center [223, 361] width 113 height 23
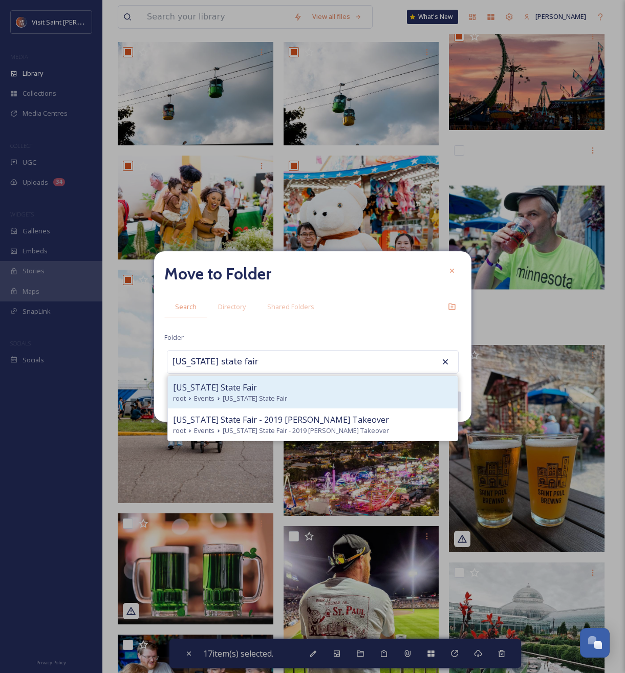
click at [240, 398] on span "[US_STATE] State Fair" at bounding box center [255, 398] width 64 height 10
type input "[US_STATE] State Fair"
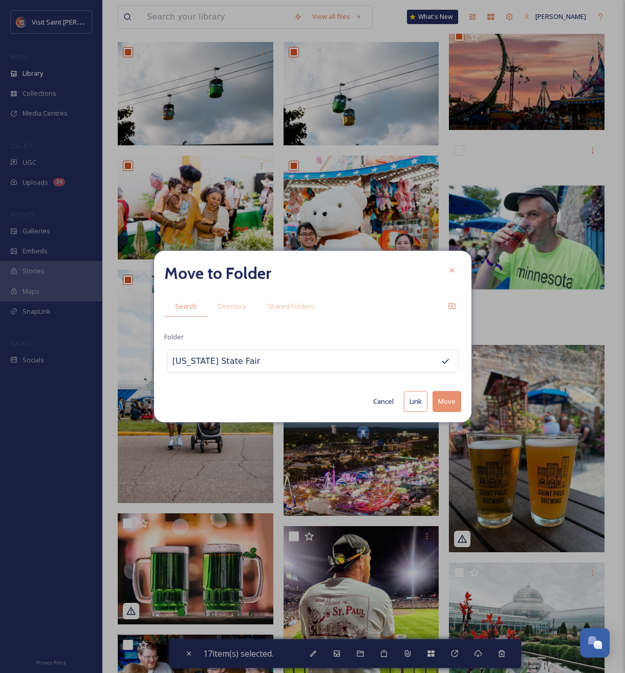
click at [449, 401] on button "Move" at bounding box center [446, 401] width 29 height 21
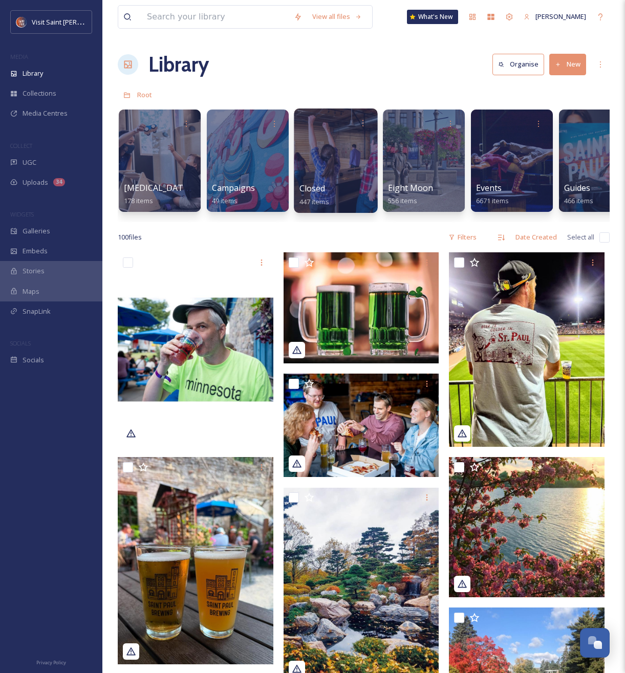
scroll to position [0, 550]
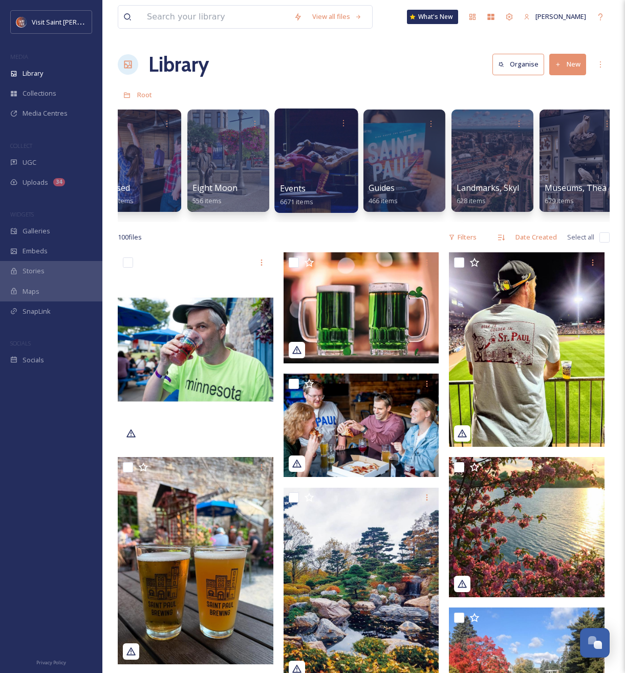
click at [299, 148] on div at bounding box center [315, 160] width 83 height 104
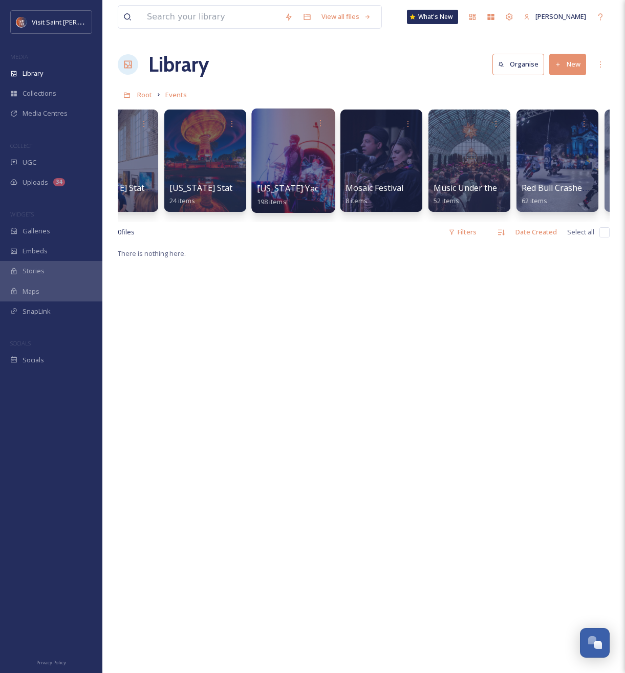
scroll to position [0, 4132]
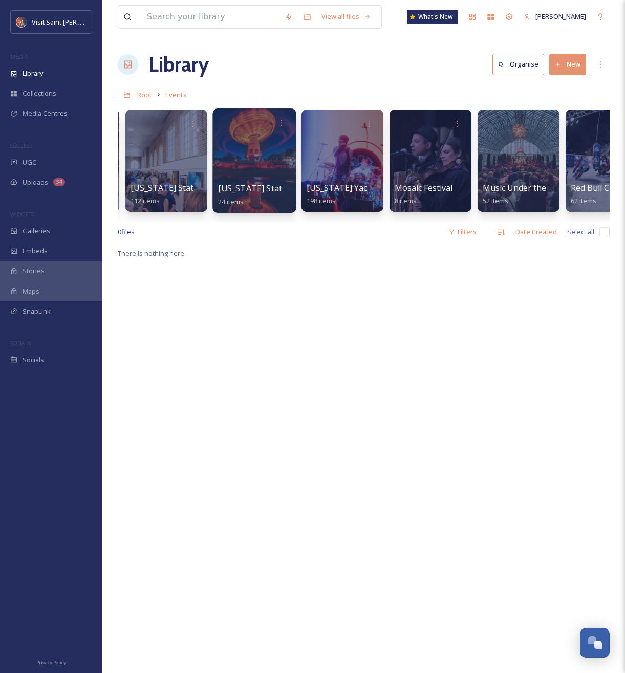
click at [251, 164] on div at bounding box center [253, 160] width 83 height 104
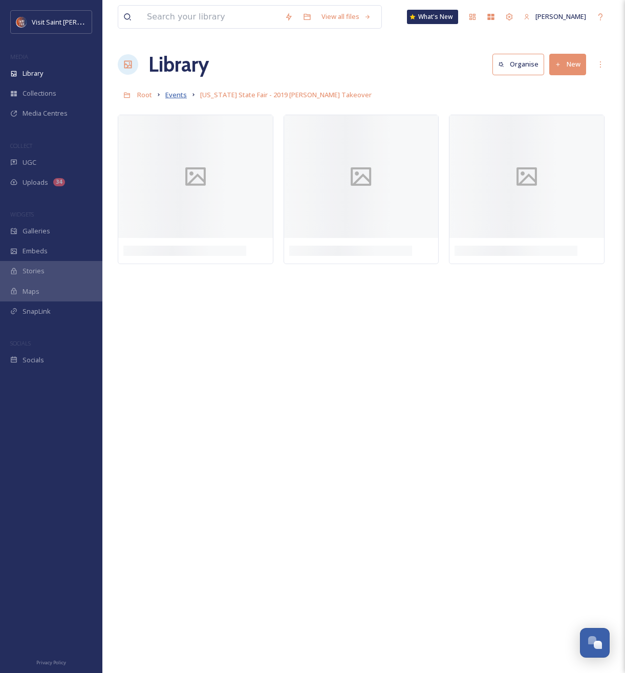
click at [168, 95] on span "Events" at bounding box center [175, 94] width 21 height 9
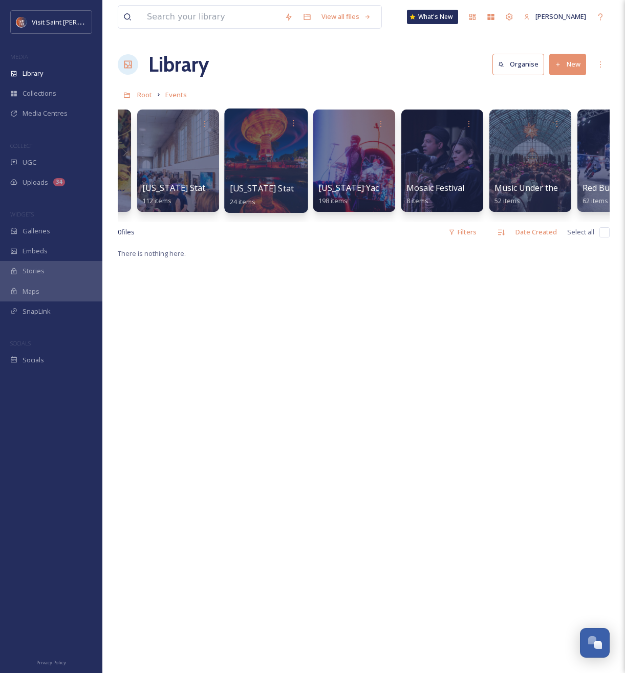
scroll to position [0, 4115]
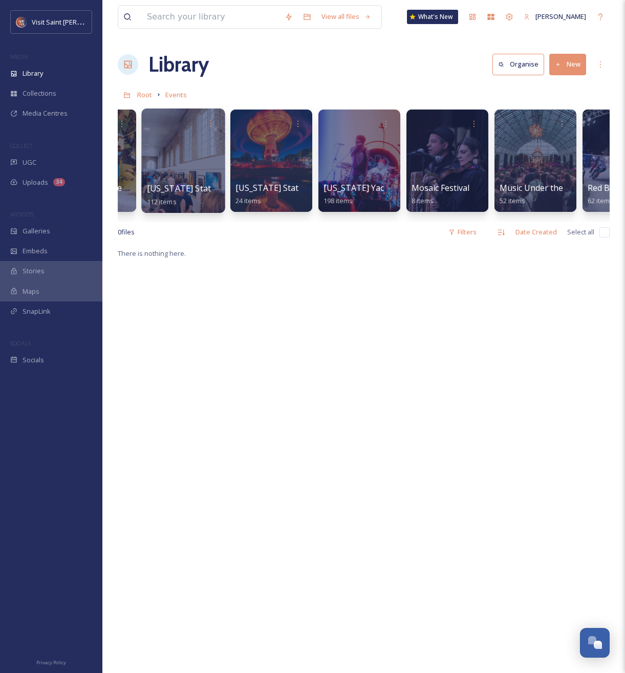
click at [204, 146] on div at bounding box center [182, 160] width 83 height 104
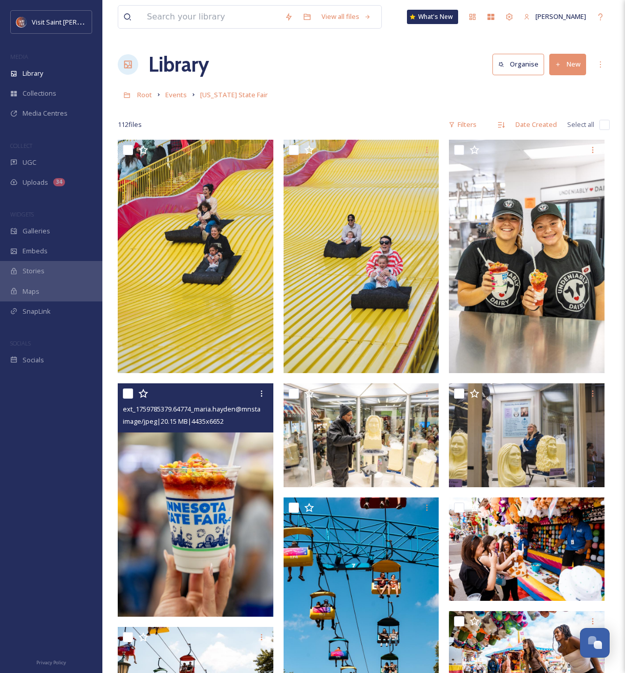
click at [214, 464] on img at bounding box center [196, 499] width 156 height 233
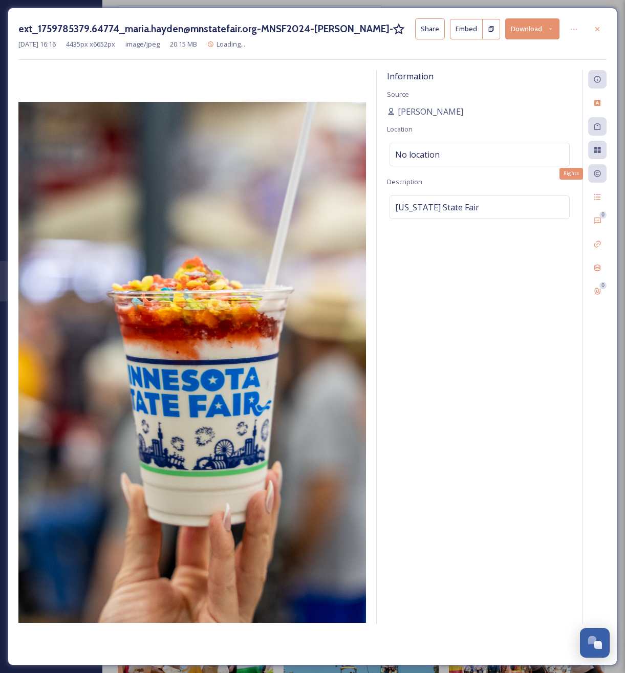
click at [594, 173] on icon at bounding box center [597, 173] width 7 height 7
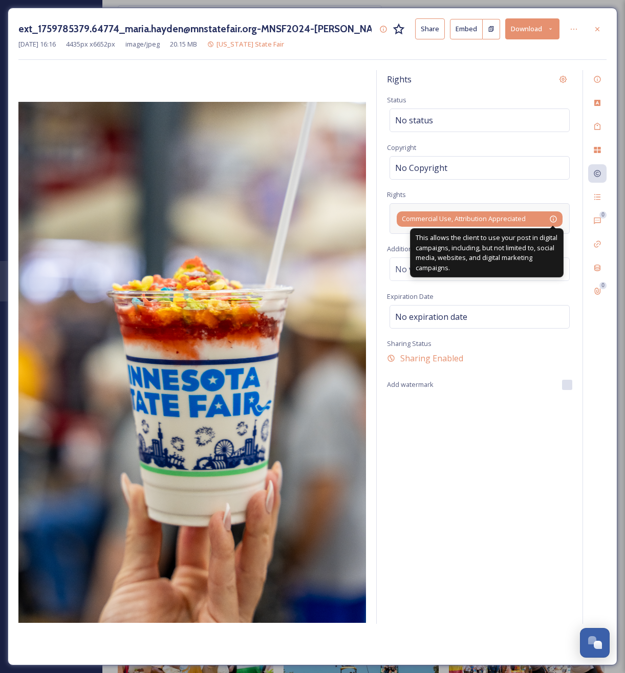
click at [555, 228] on div "This allows the client to use your post in digital campaigns, including, but no…" at bounding box center [486, 252] width 153 height 49
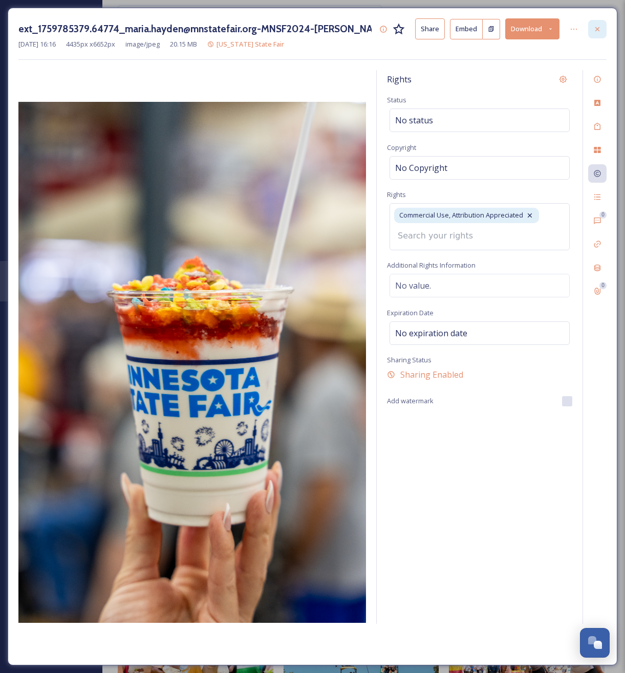
click at [598, 27] on icon at bounding box center [597, 29] width 8 height 8
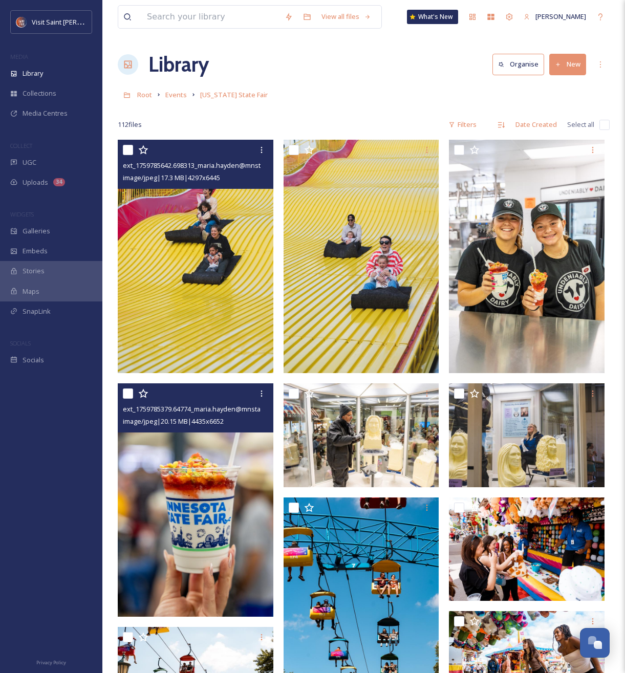
drag, startPoint x: 121, startPoint y: 151, endPoint x: 228, endPoint y: 148, distance: 107.5
click at [123, 151] on div "ext_1759785642.698313_maria.hayden@mnstatefair.org-MNSFKickOff2025-[PERSON_NAME…" at bounding box center [196, 164] width 156 height 49
click at [127, 151] on input "checkbox" at bounding box center [128, 150] width 10 height 10
checkbox input "true"
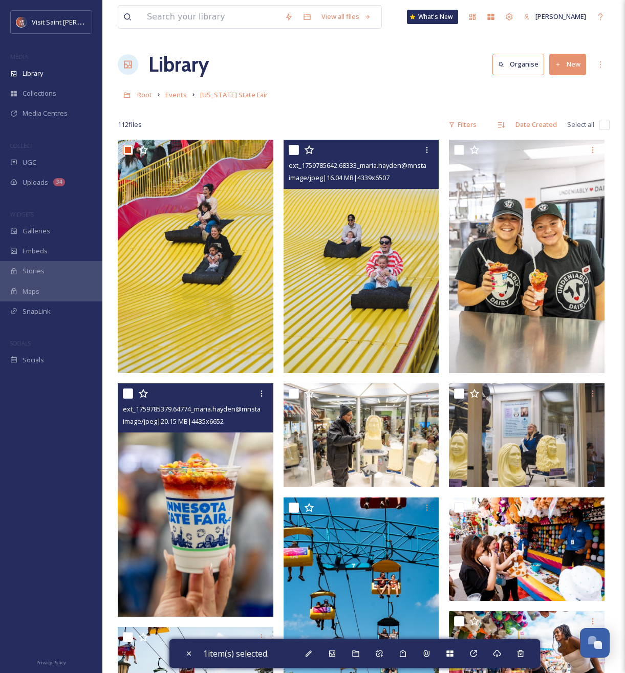
click at [295, 150] on input "checkbox" at bounding box center [294, 150] width 10 height 10
checkbox input "true"
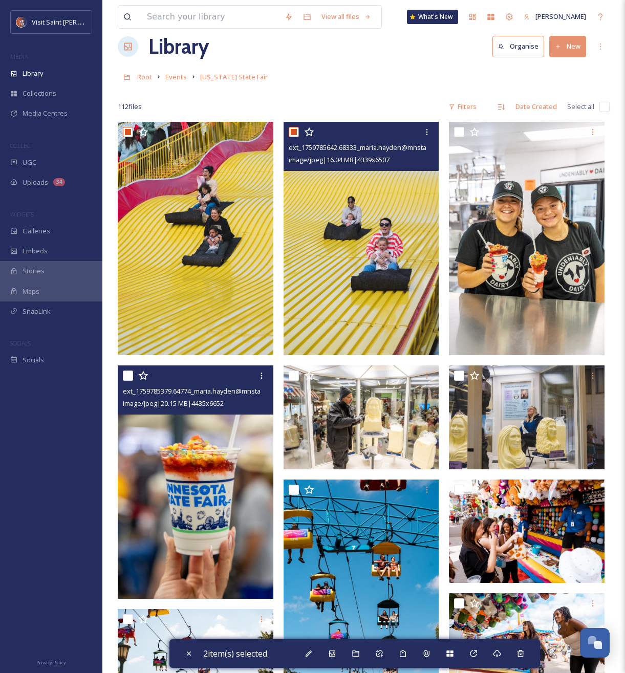
scroll to position [20, 0]
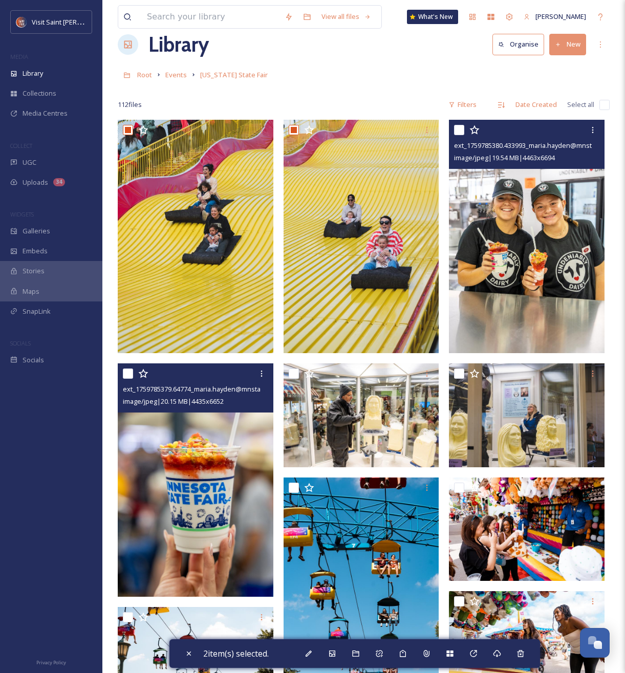
click at [464, 133] on input "checkbox" at bounding box center [459, 130] width 10 height 10
checkbox input "true"
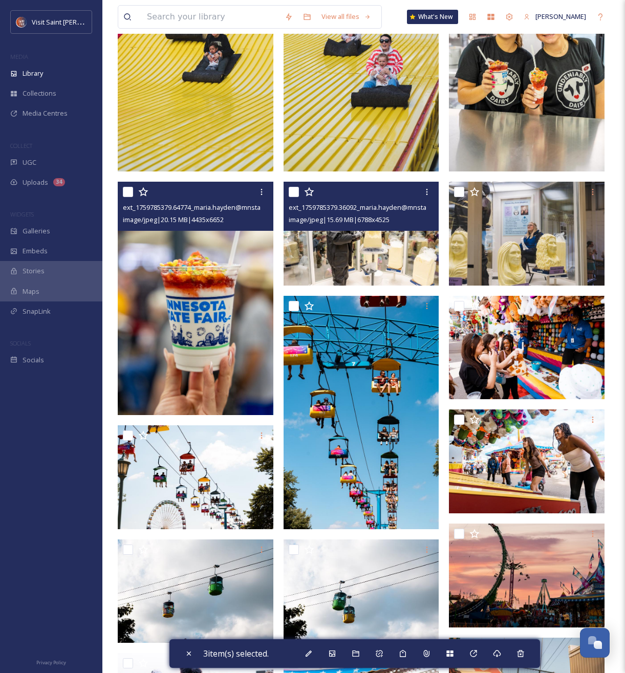
scroll to position [209, 0]
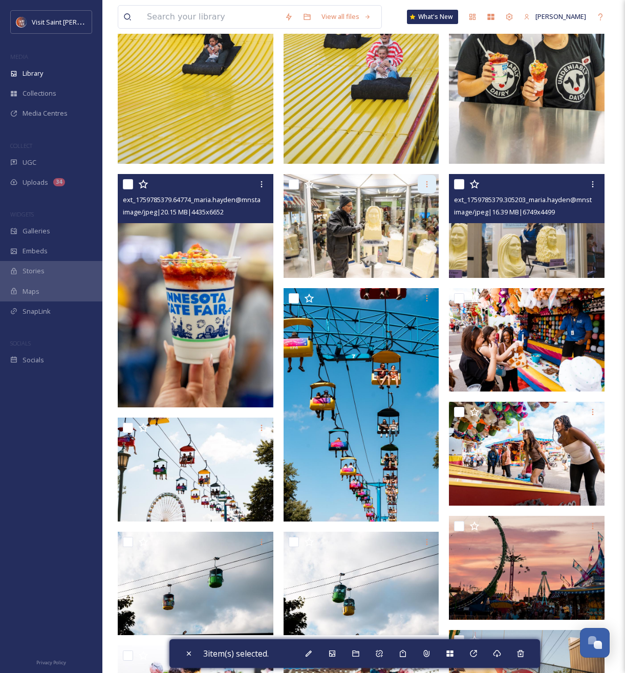
drag, startPoint x: 461, startPoint y: 186, endPoint x: 433, endPoint y: 192, distance: 28.2
click at [460, 186] on input "checkbox" at bounding box center [459, 184] width 10 height 10
checkbox input "true"
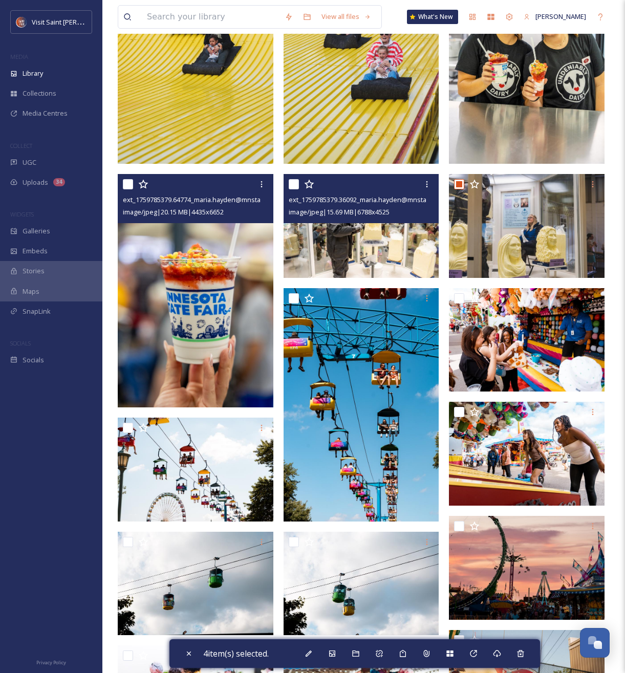
drag, startPoint x: 295, startPoint y: 185, endPoint x: 241, endPoint y: 191, distance: 54.6
click at [284, 187] on div "ext_1759785379.36092_maria.hayden@mnstatefair.org-MNSF2024-[PERSON_NAME]-740815…" at bounding box center [361, 198] width 156 height 49
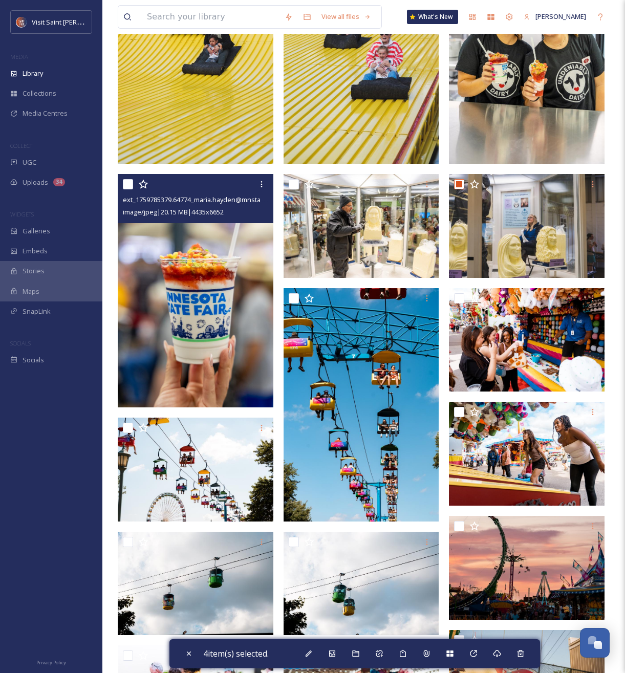
click at [127, 186] on input "checkbox" at bounding box center [128, 184] width 10 height 10
checkbox input "true"
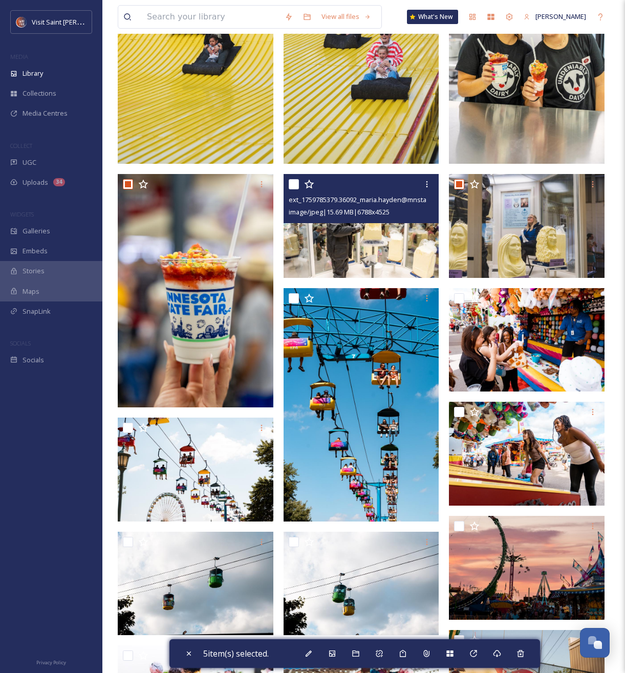
click at [294, 186] on input "checkbox" at bounding box center [294, 184] width 10 height 10
checkbox input "true"
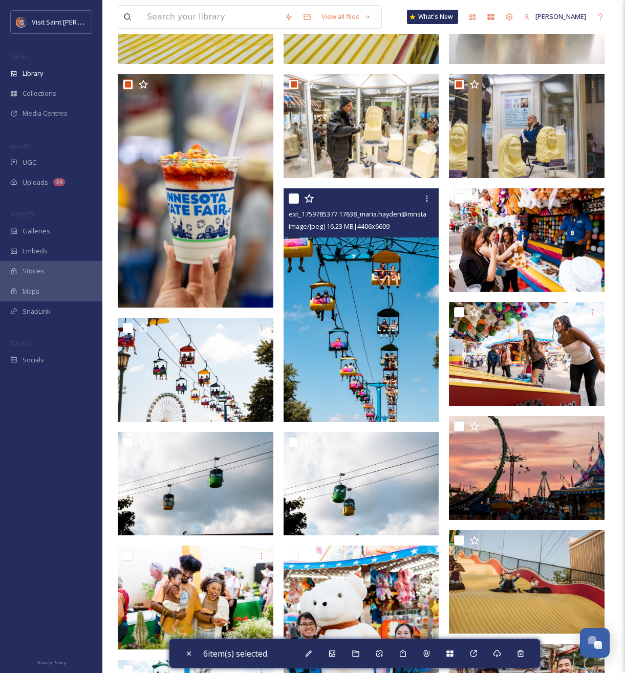
scroll to position [450, 0]
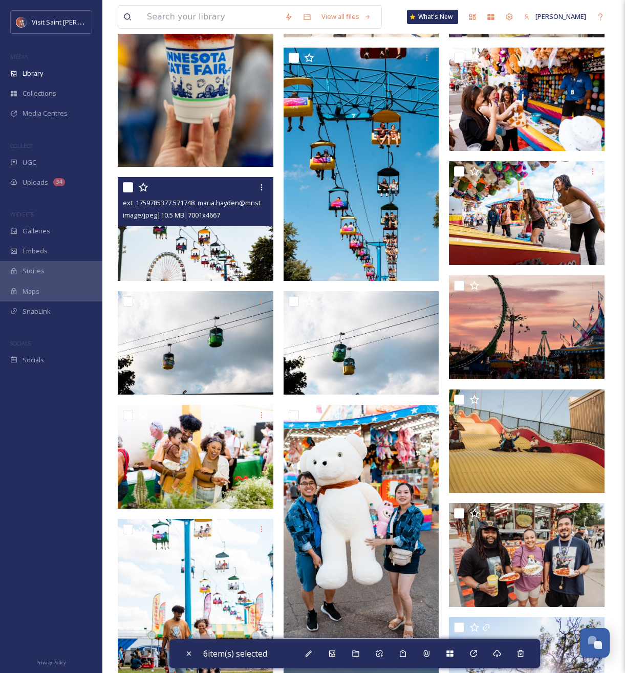
click at [125, 189] on input "checkbox" at bounding box center [128, 187] width 10 height 10
checkbox input "true"
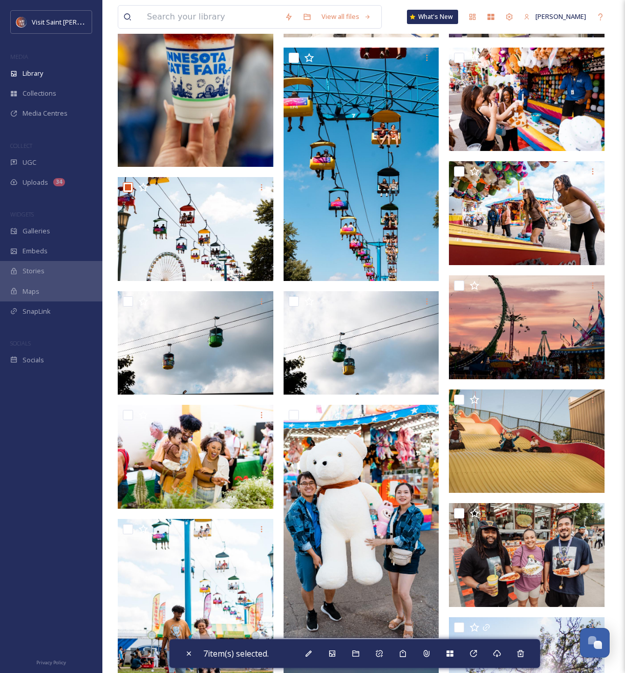
scroll to position [359, 0]
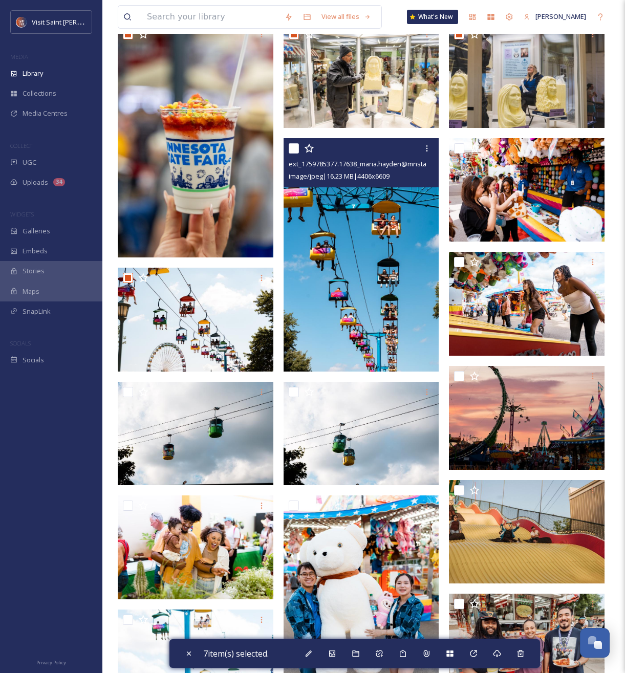
click at [295, 149] on input "checkbox" at bounding box center [294, 148] width 10 height 10
checkbox input "true"
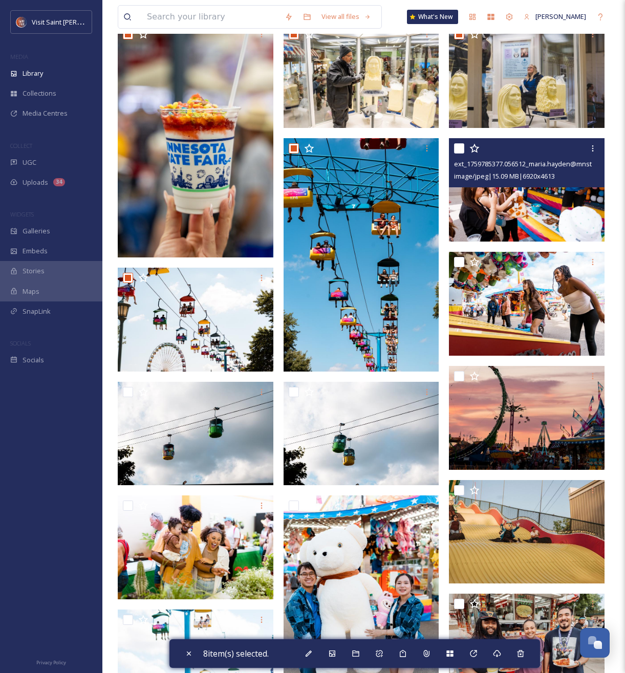
click at [460, 148] on input "checkbox" at bounding box center [459, 148] width 10 height 10
checkbox input "true"
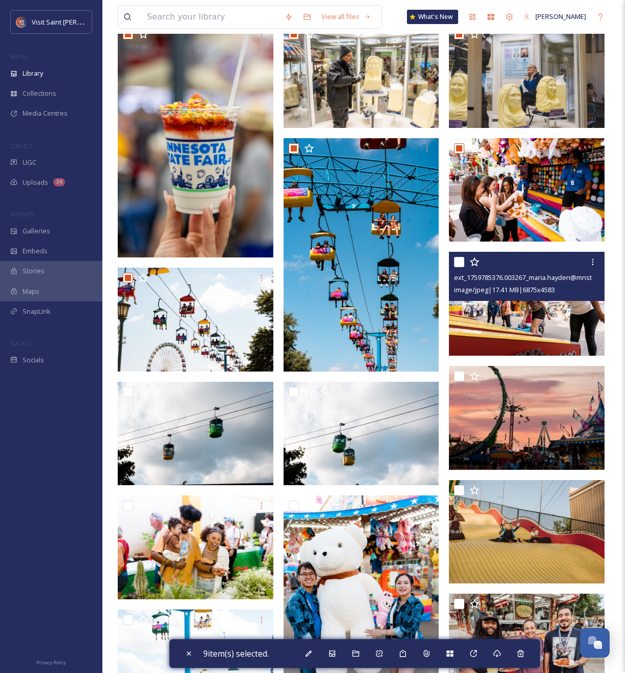
click at [460, 263] on input "checkbox" at bounding box center [459, 262] width 10 height 10
checkbox input "true"
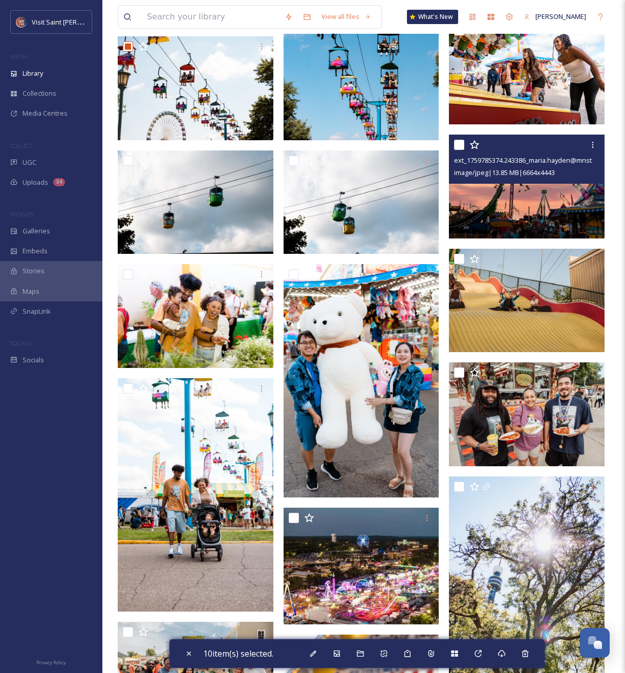
click at [458, 146] on input "checkbox" at bounding box center [459, 145] width 10 height 10
checkbox input "true"
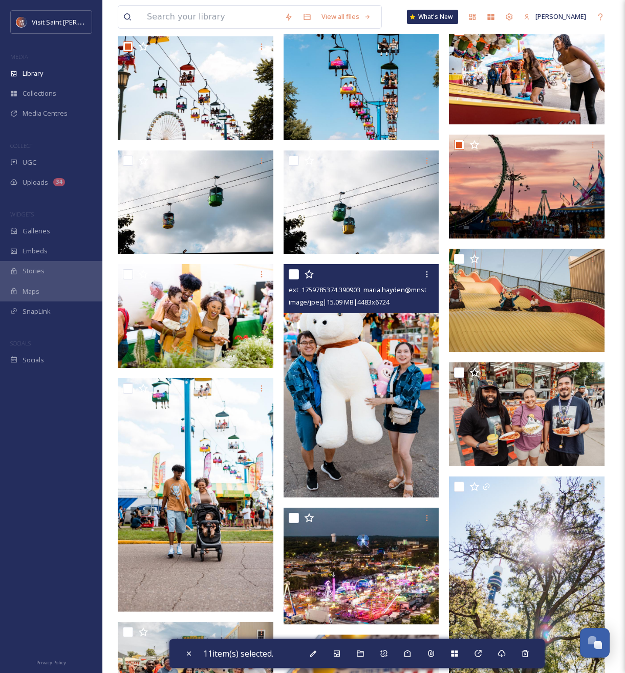
click at [292, 274] on input "checkbox" at bounding box center [294, 274] width 10 height 10
checkbox input "true"
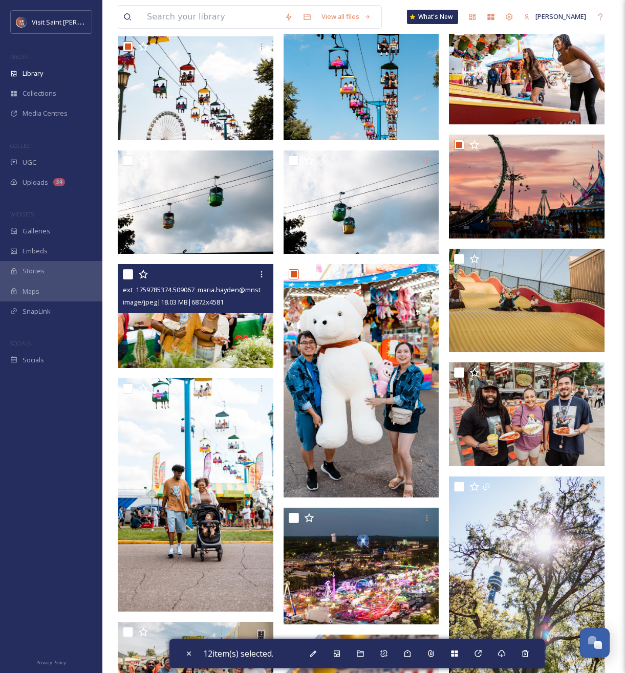
click at [128, 277] on input "checkbox" at bounding box center [128, 274] width 10 height 10
checkbox input "true"
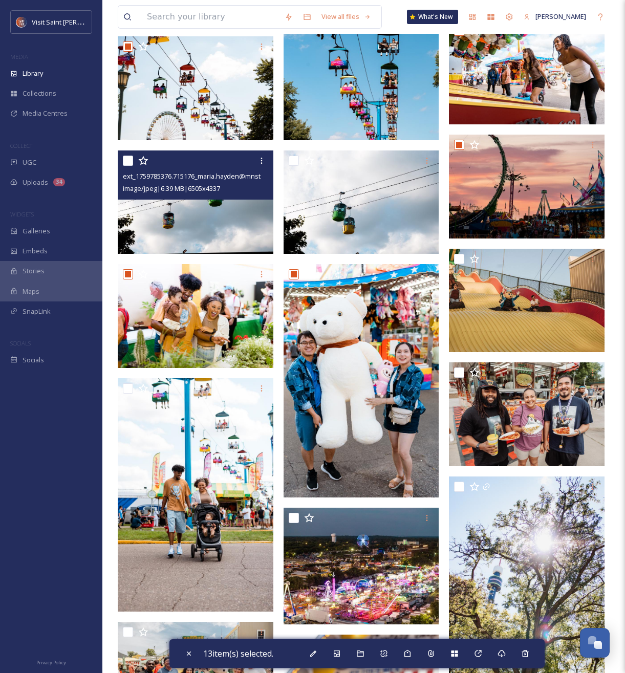
click at [129, 162] on input "checkbox" at bounding box center [128, 161] width 10 height 10
checkbox input "true"
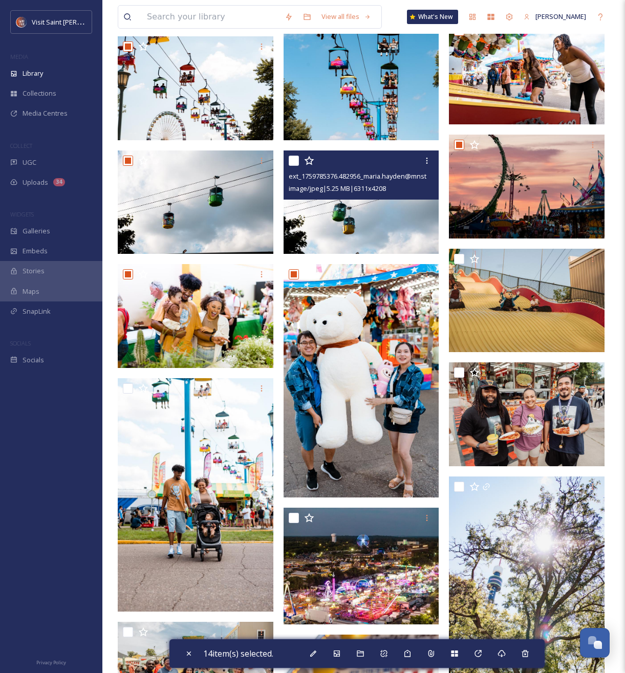
click at [294, 161] on input "checkbox" at bounding box center [294, 161] width 10 height 10
checkbox input "true"
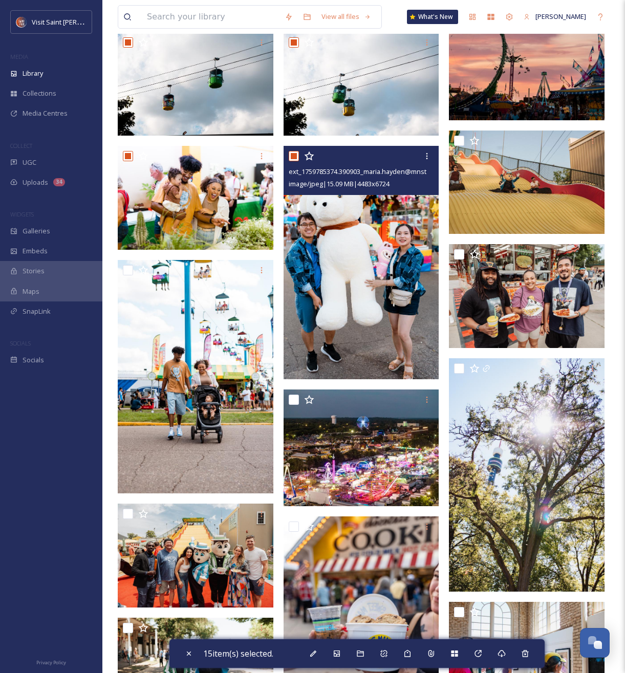
scroll to position [777, 0]
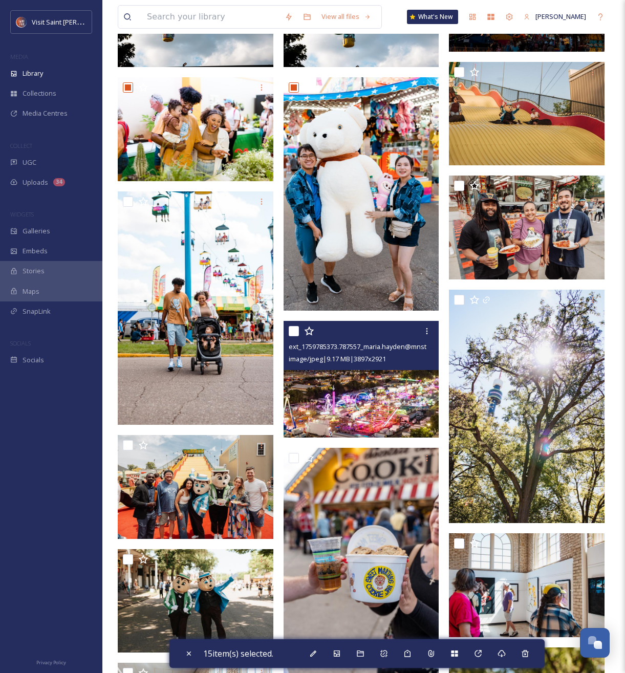
click at [293, 335] on input "checkbox" at bounding box center [294, 331] width 10 height 10
checkbox input "true"
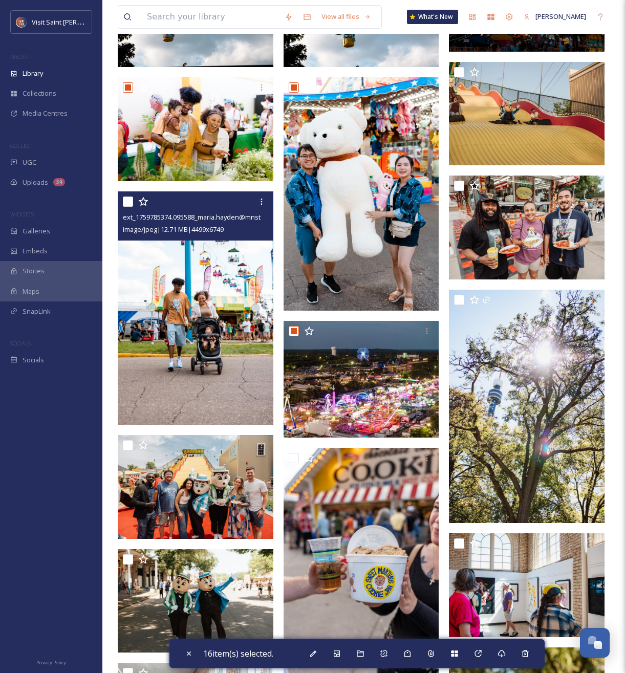
click at [124, 199] on input "checkbox" at bounding box center [128, 201] width 10 height 10
checkbox input "true"
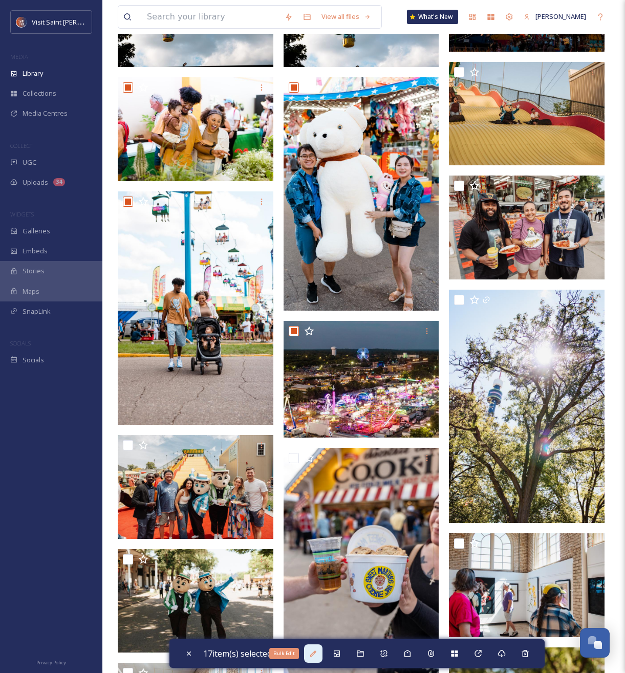
click at [317, 654] on icon at bounding box center [313, 653] width 8 height 8
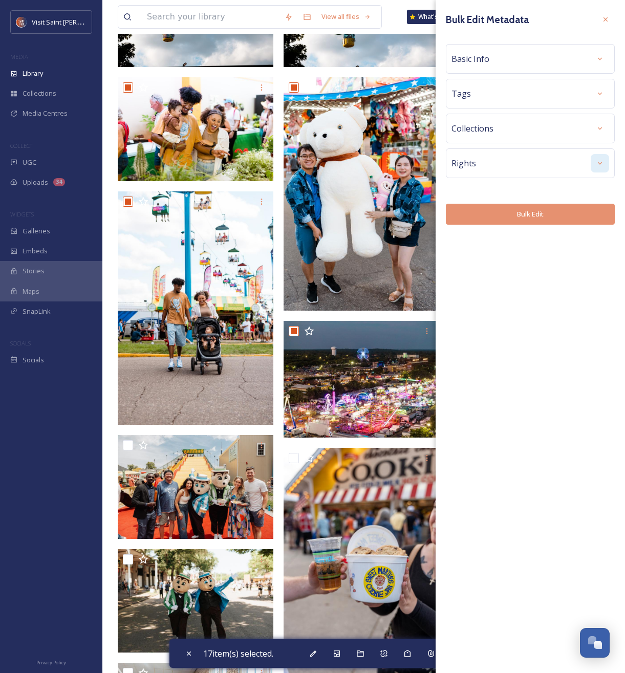
click at [601, 169] on div at bounding box center [599, 163] width 18 height 18
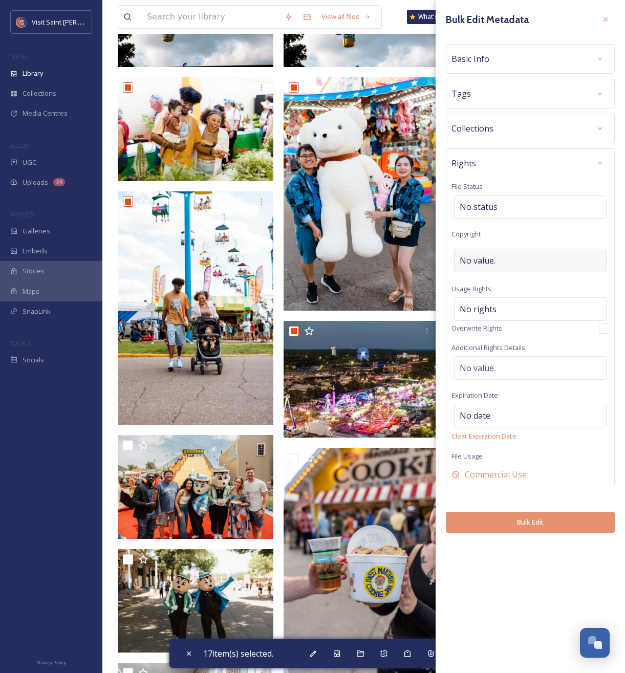
click at [519, 260] on div "No value." at bounding box center [530, 261] width 152 height 24
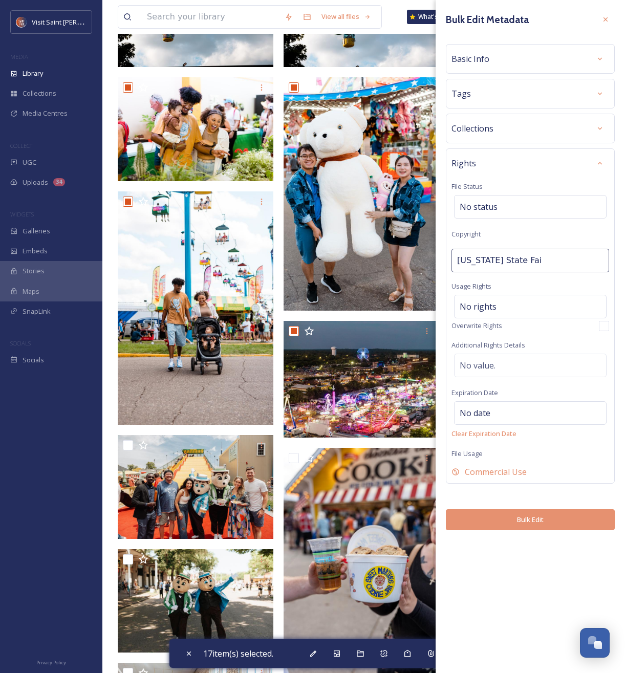
type input "[US_STATE] State Fair"
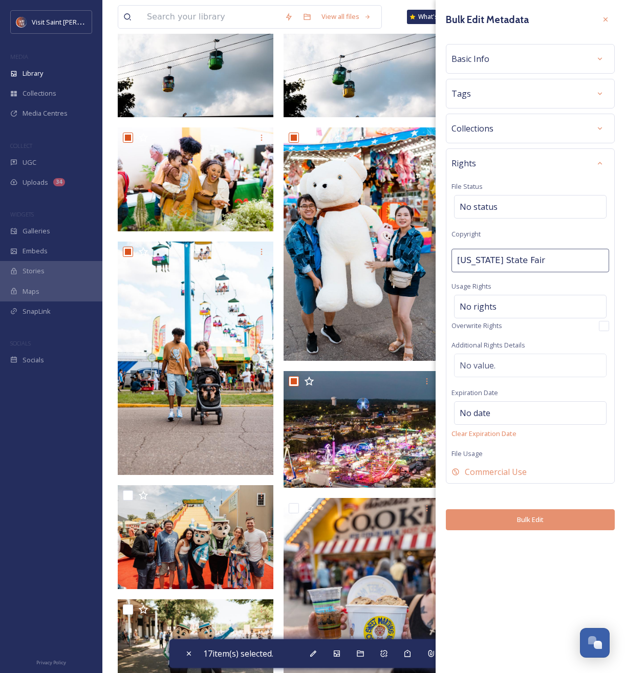
scroll to position [727, 0]
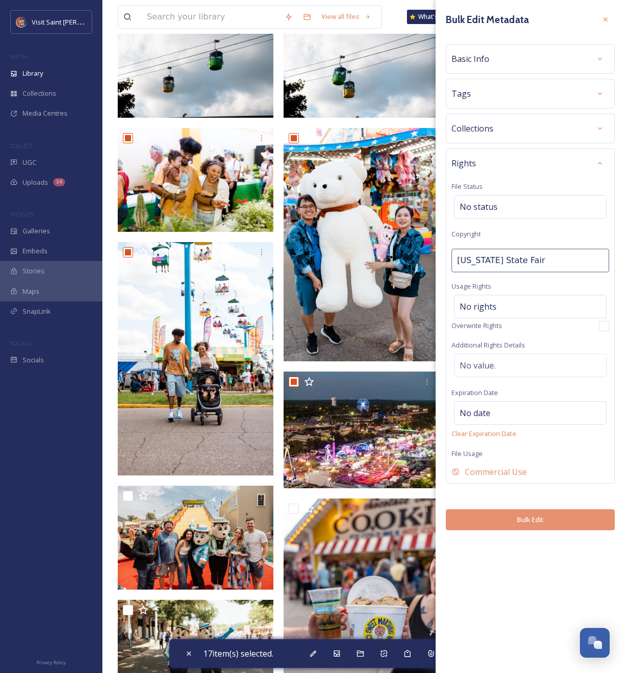
click at [528, 239] on div "Rights File Status No status Copyright [US_STATE] State Fair Usage Rights No ri…" at bounding box center [530, 315] width 169 height 335
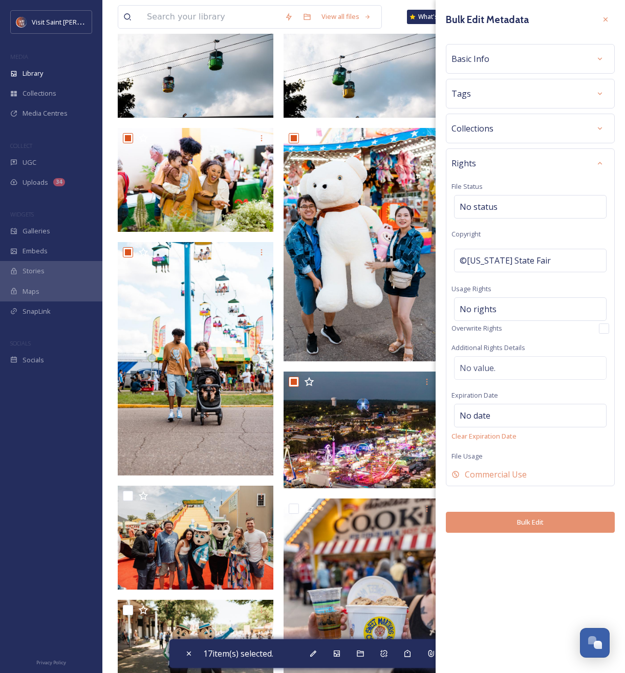
click at [535, 529] on button "Bulk Edit" at bounding box center [530, 522] width 169 height 21
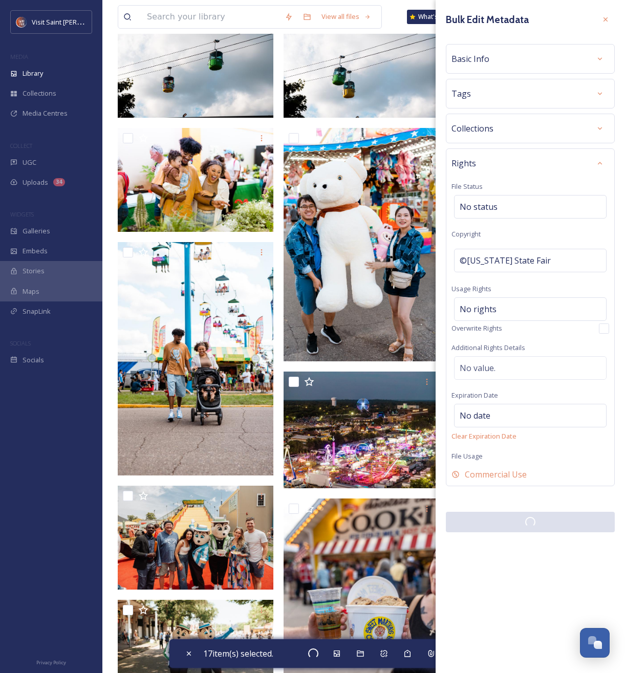
checkbox input "false"
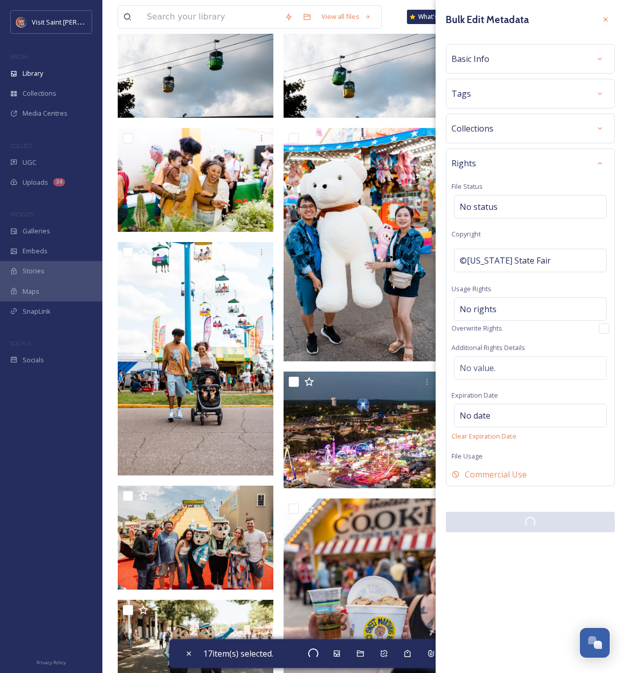
checkbox input "false"
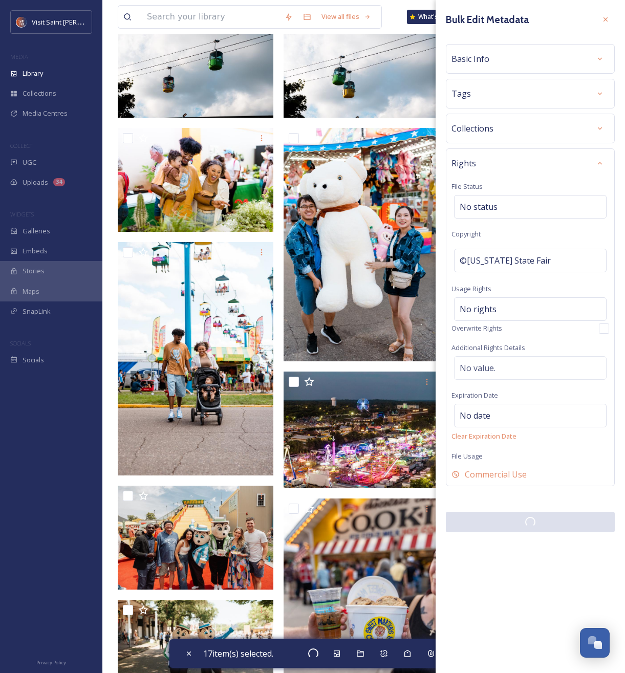
checkbox input "false"
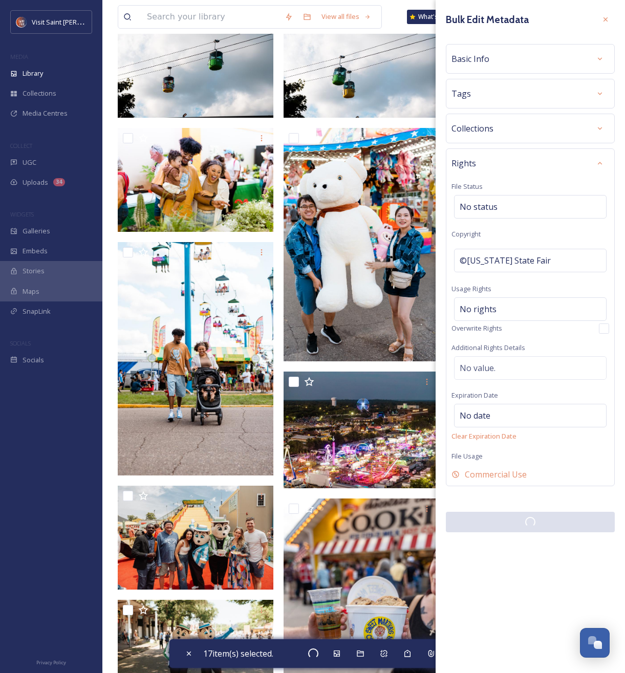
checkbox input "false"
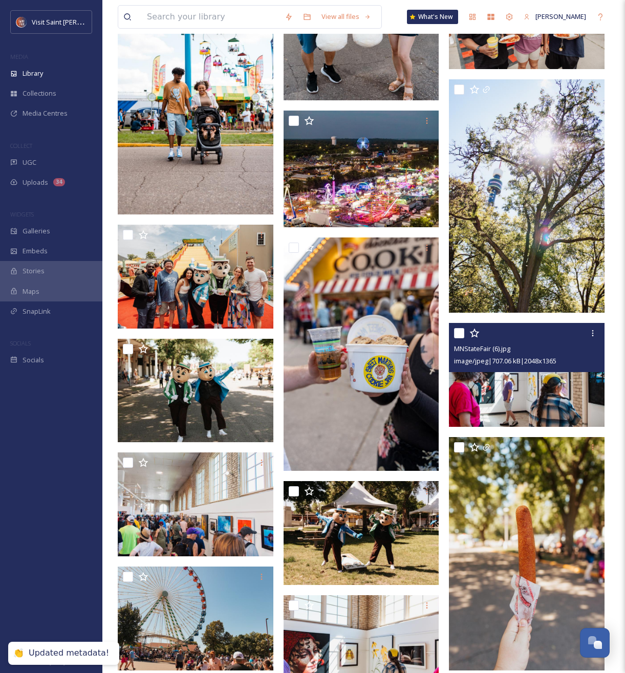
scroll to position [993, 0]
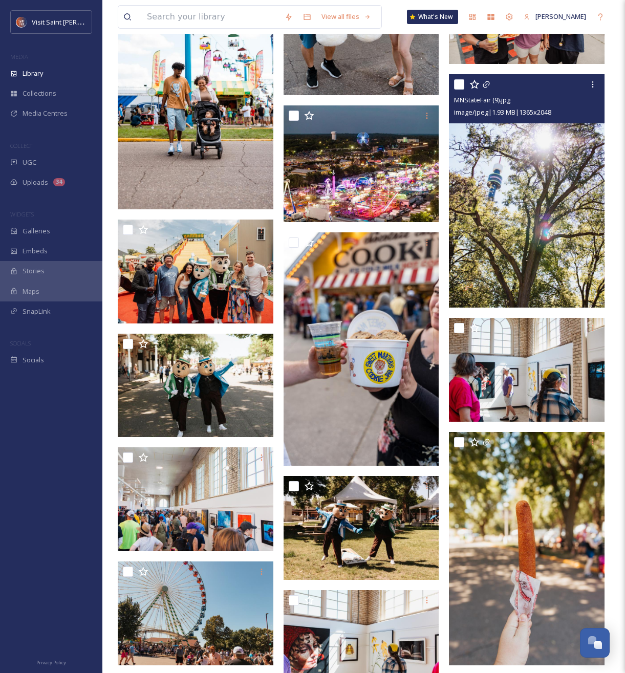
click at [461, 82] on input "checkbox" at bounding box center [459, 84] width 10 height 10
checkbox input "true"
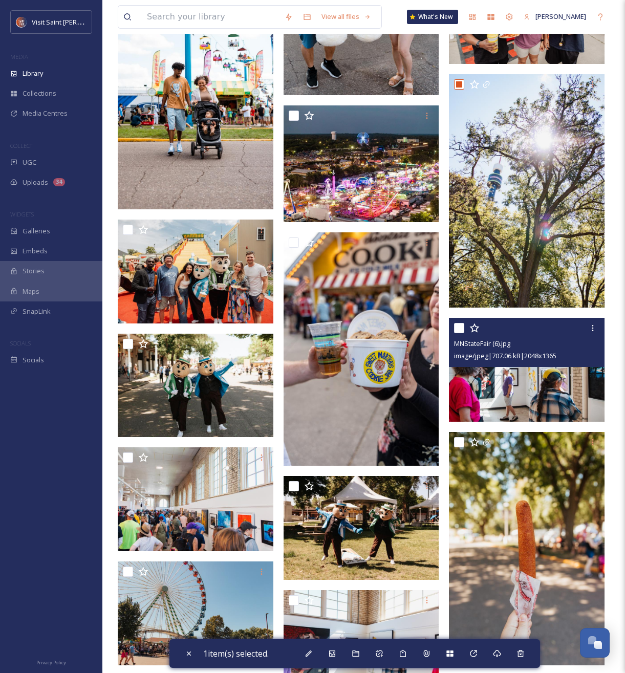
click at [458, 325] on input "checkbox" at bounding box center [459, 328] width 10 height 10
checkbox input "true"
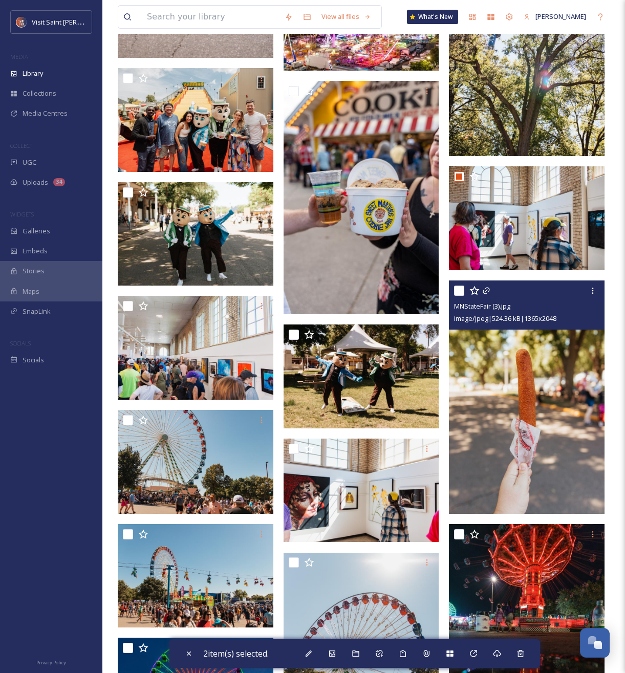
scroll to position [1144, 0]
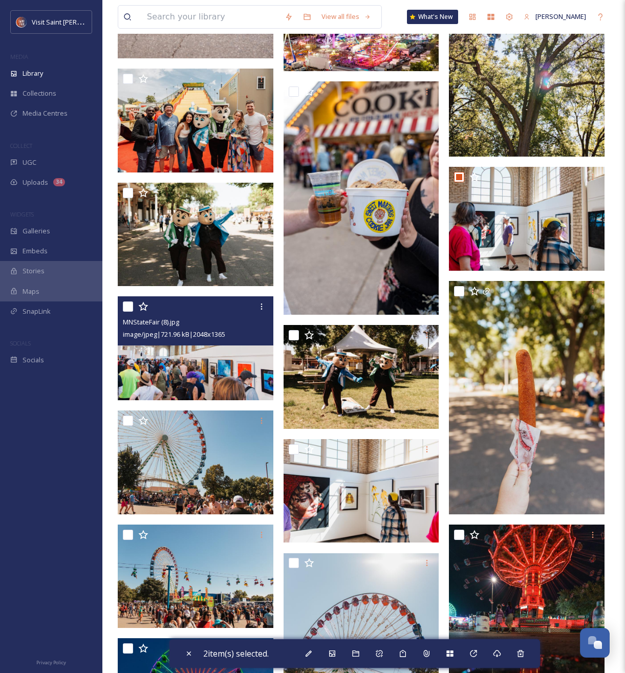
drag, startPoint x: 128, startPoint y: 306, endPoint x: 181, endPoint y: 319, distance: 53.7
click at [131, 306] on input "checkbox" at bounding box center [128, 306] width 10 height 10
checkbox input "true"
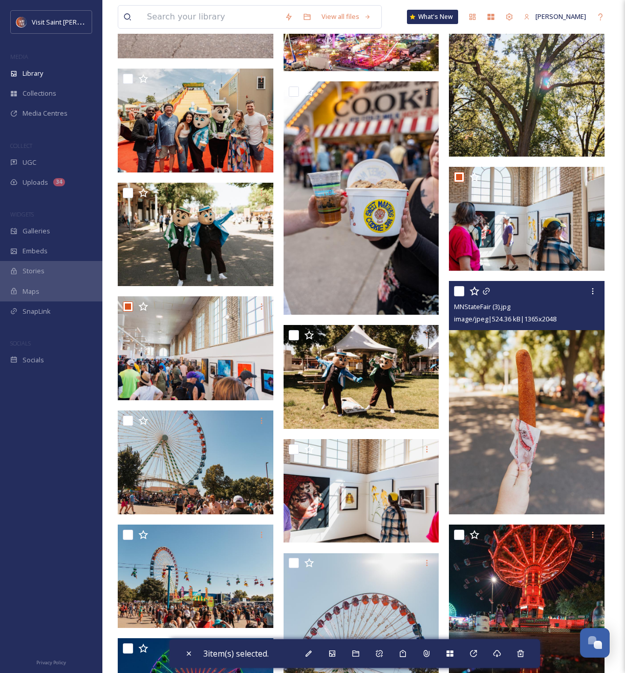
click at [458, 293] on input "checkbox" at bounding box center [459, 291] width 10 height 10
checkbox input "true"
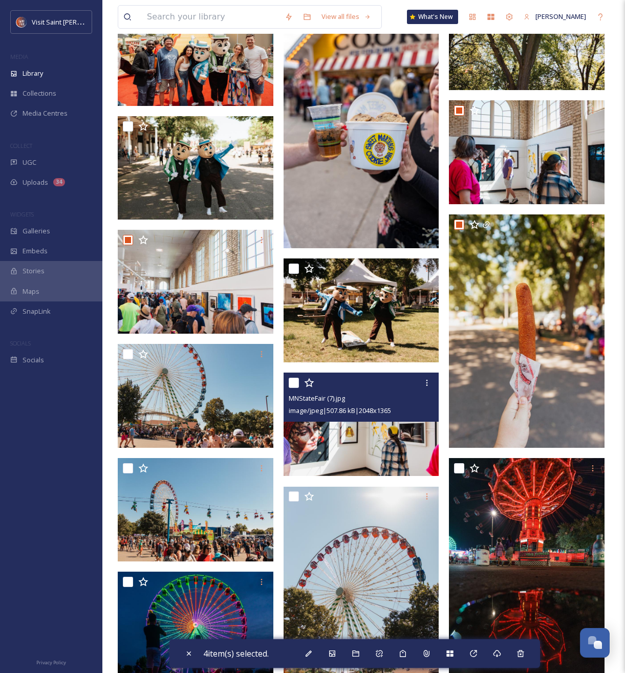
scroll to position [1275, 0]
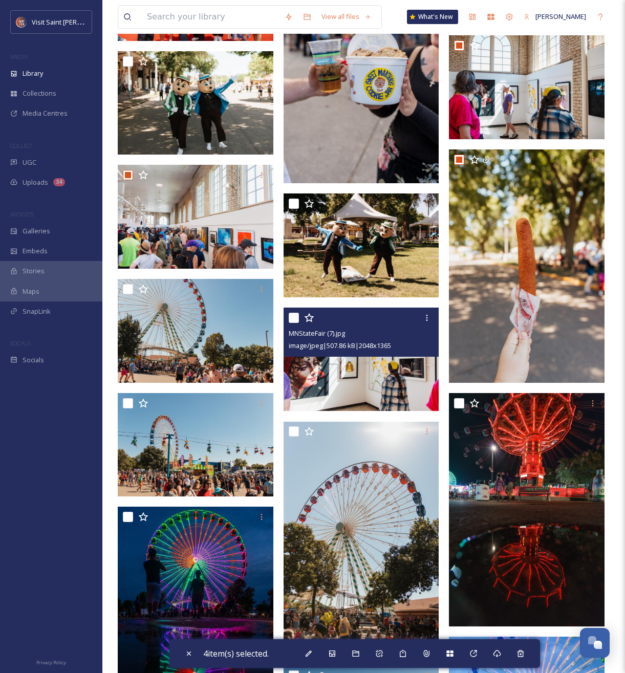
click at [293, 321] on input "checkbox" at bounding box center [294, 318] width 10 height 10
checkbox input "true"
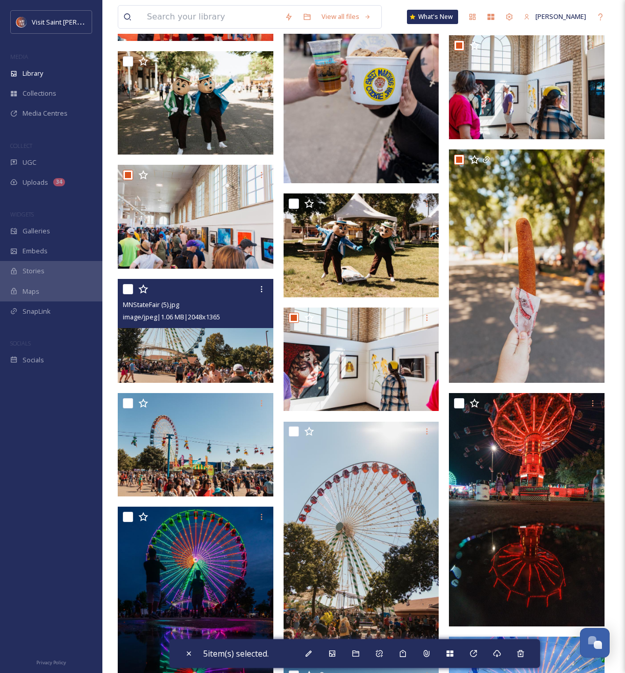
click at [130, 290] on input "checkbox" at bounding box center [128, 289] width 10 height 10
checkbox input "true"
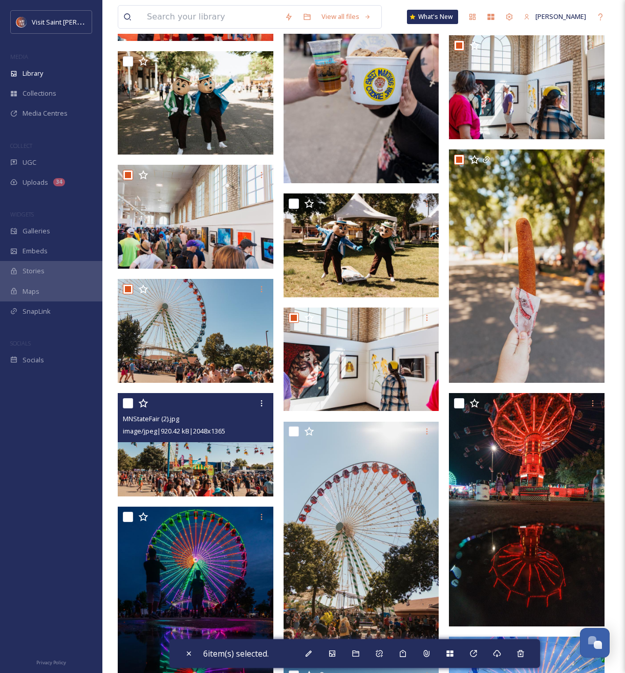
click at [130, 406] on input "checkbox" at bounding box center [128, 403] width 10 height 10
checkbox input "true"
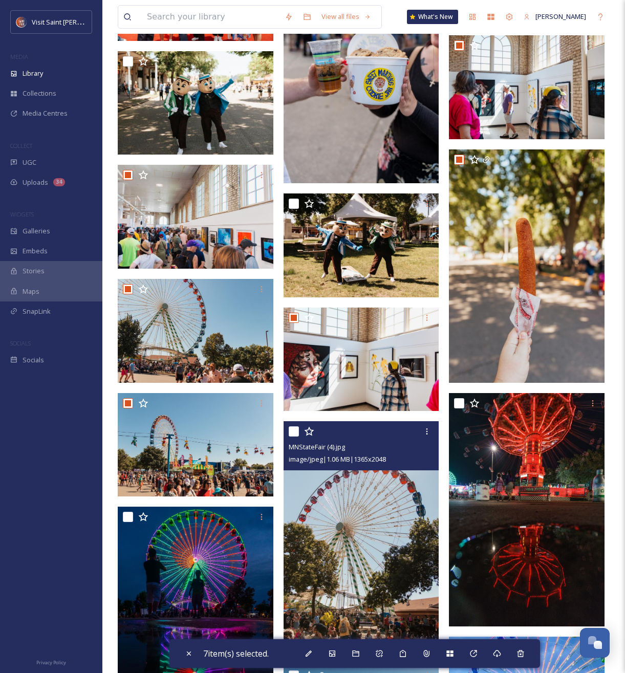
click at [296, 433] on input "checkbox" at bounding box center [294, 431] width 10 height 10
checkbox input "true"
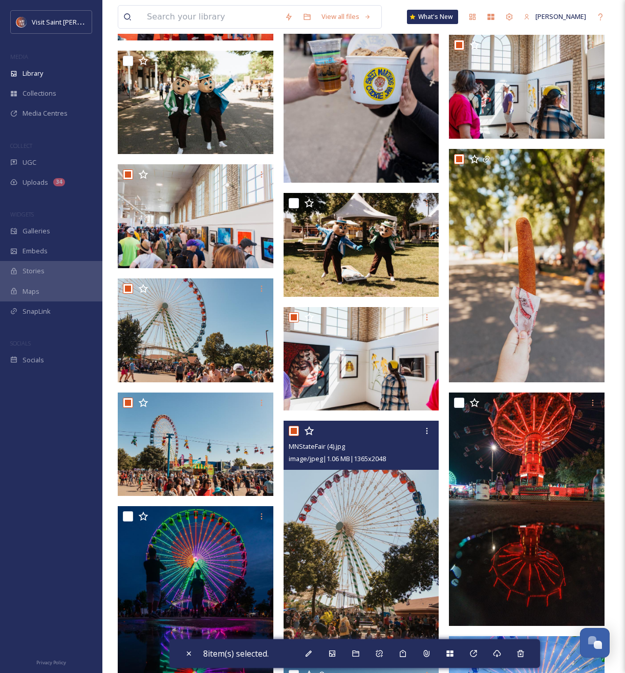
scroll to position [1636, 0]
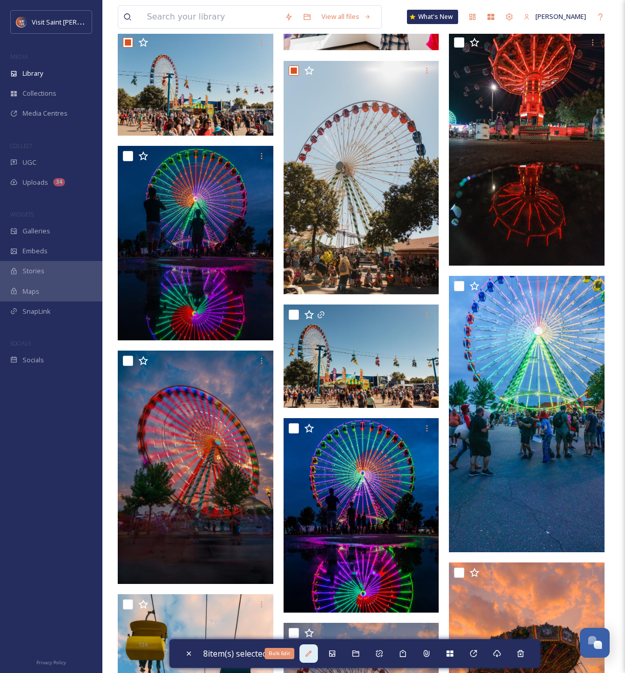
click at [315, 656] on div "Bulk Edit" at bounding box center [308, 653] width 18 height 18
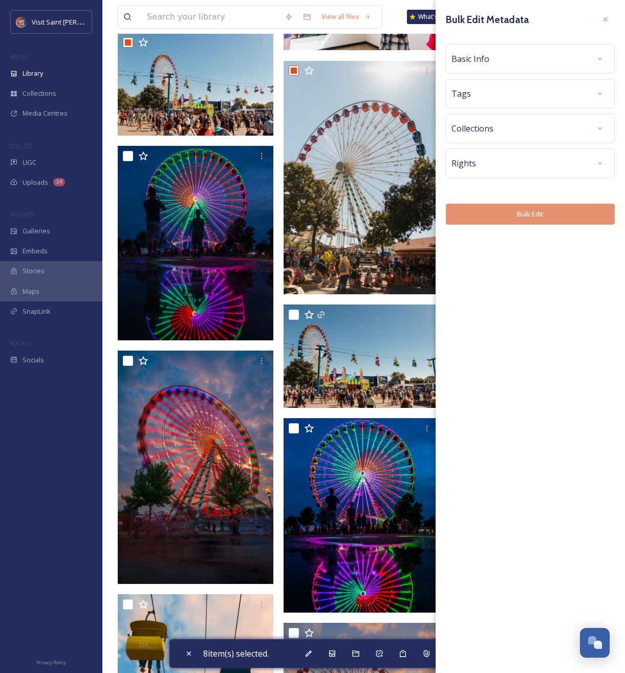
click at [525, 135] on div "Collections" at bounding box center [530, 128] width 158 height 18
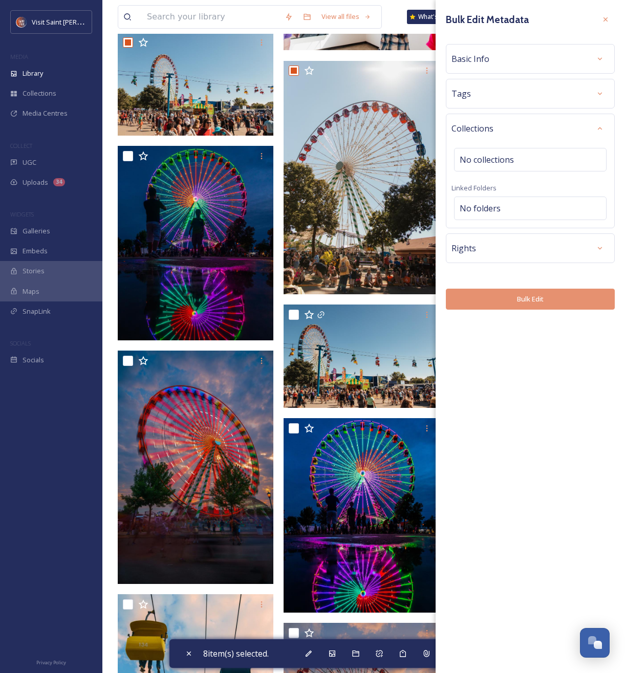
click at [531, 253] on div "Rights" at bounding box center [530, 248] width 158 height 18
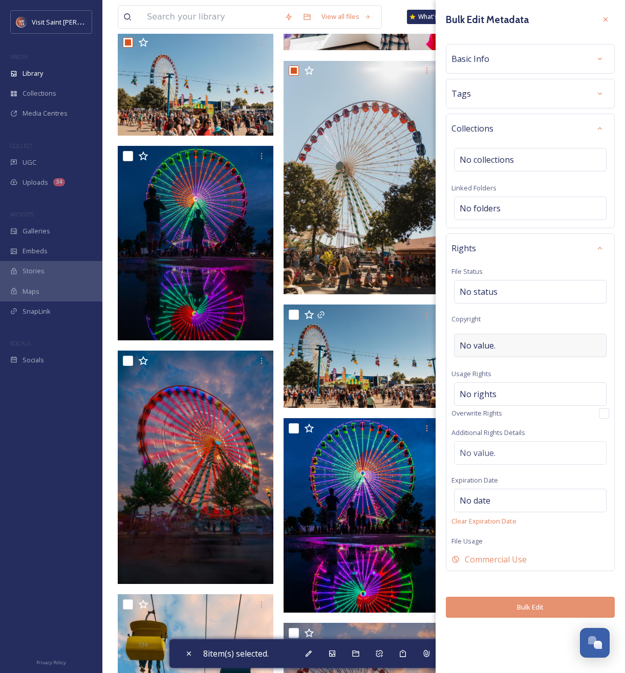
click at [479, 347] on span "No value." at bounding box center [477, 345] width 36 height 12
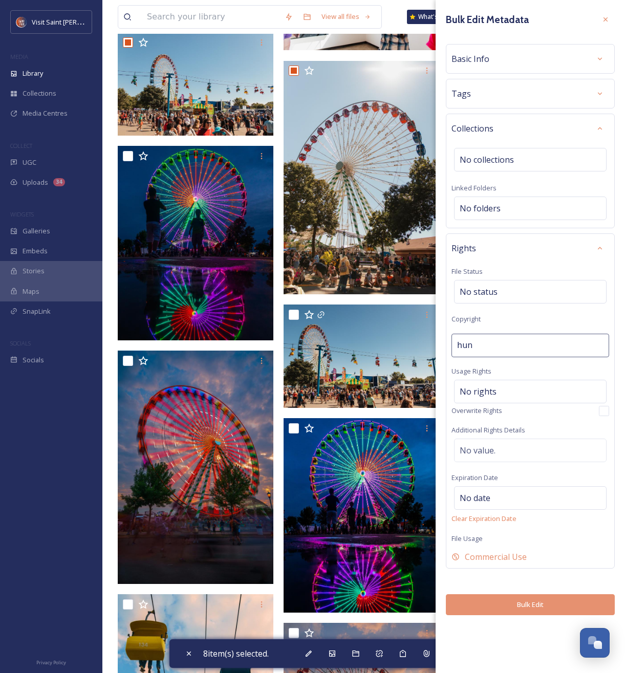
type input "[PERSON_NAME], Visit [GEOGRAPHIC_DATA][PERSON_NAME]"
click at [545, 610] on button "Bulk Edit" at bounding box center [530, 604] width 169 height 21
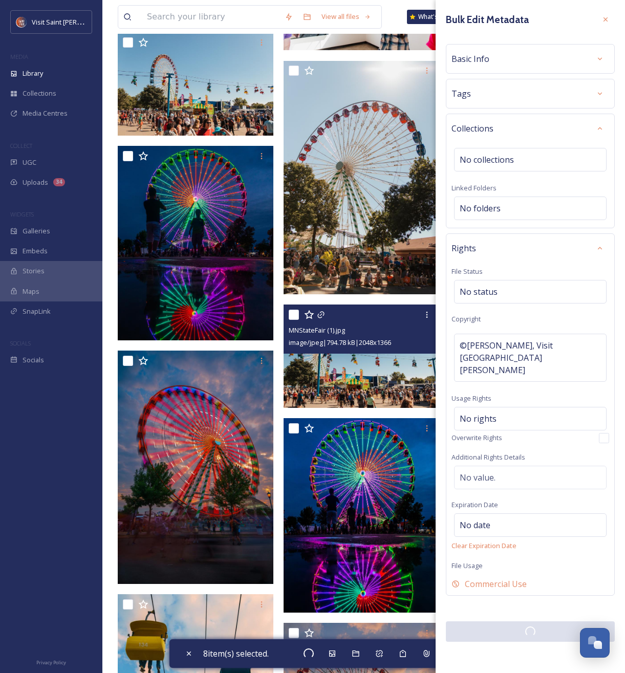
checkbox input "false"
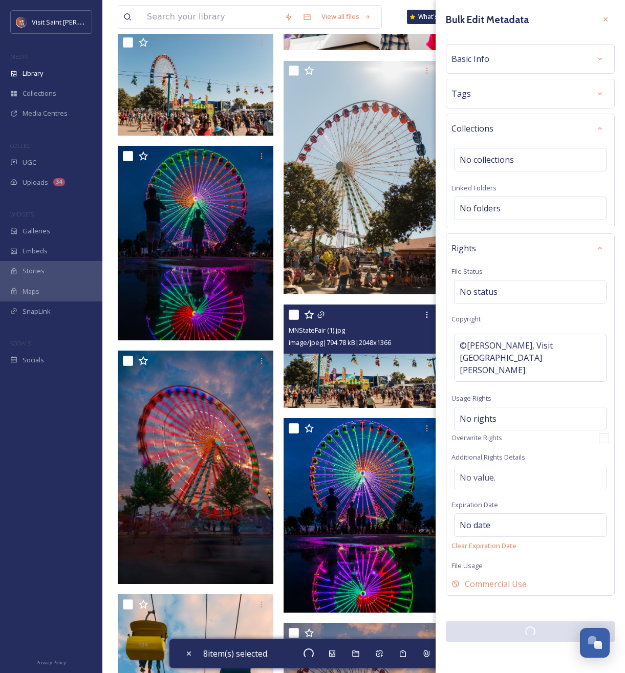
checkbox input "false"
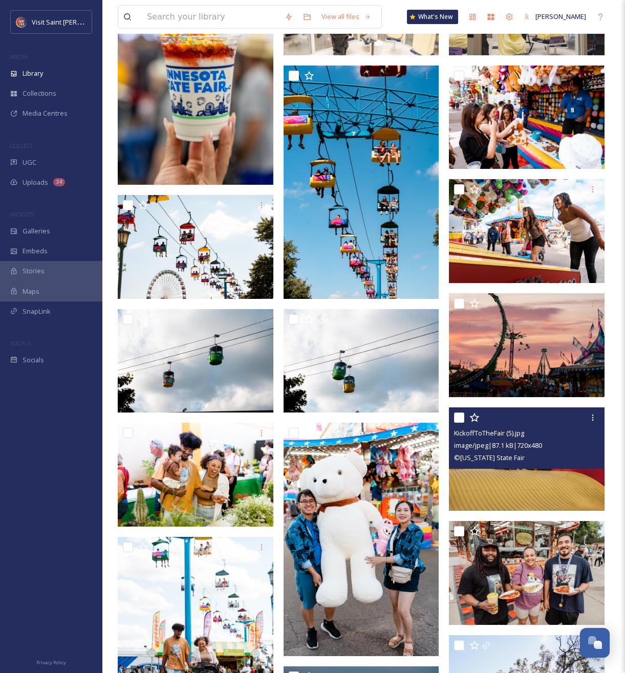
scroll to position [0, 0]
